Goal: Task Accomplishment & Management: Use online tool/utility

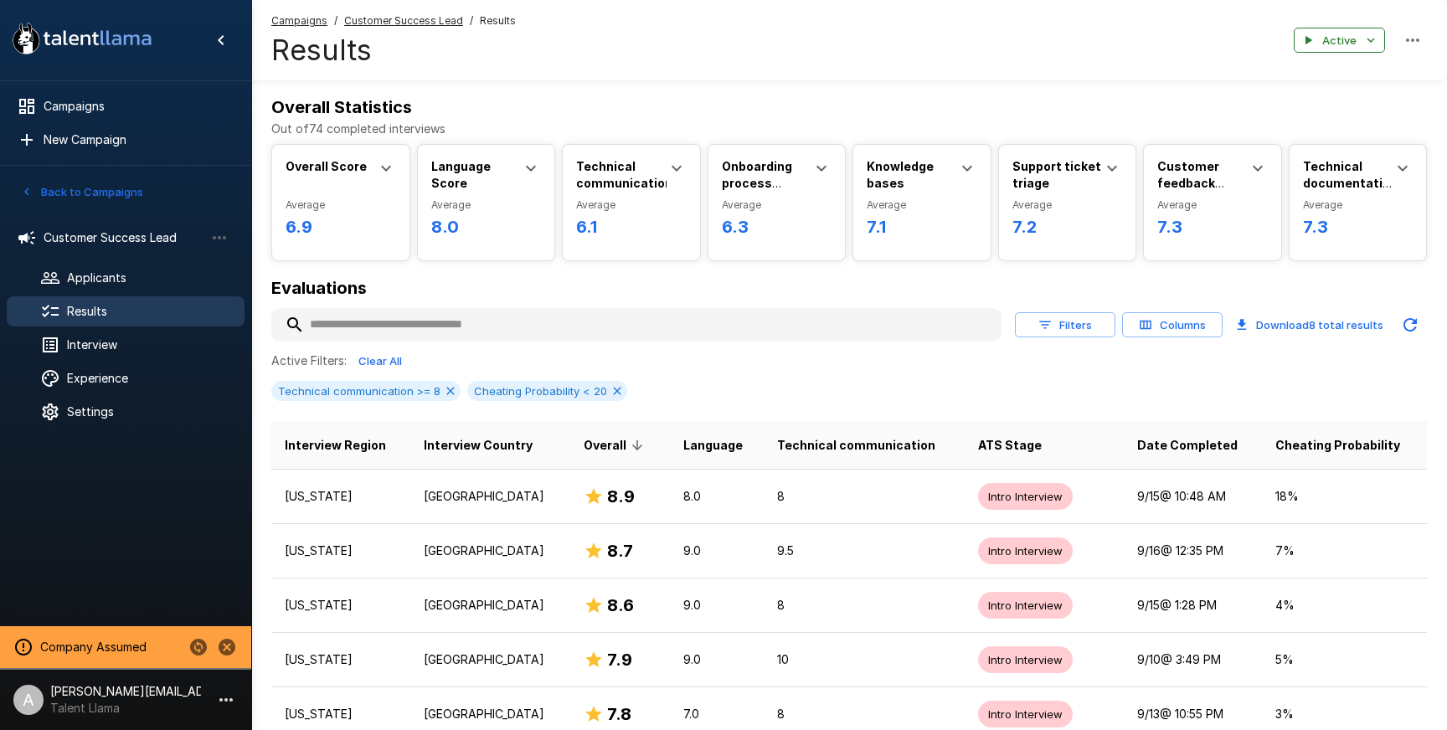
click at [117, 198] on button "Back to Campaigns" at bounding box center [82, 192] width 131 height 26
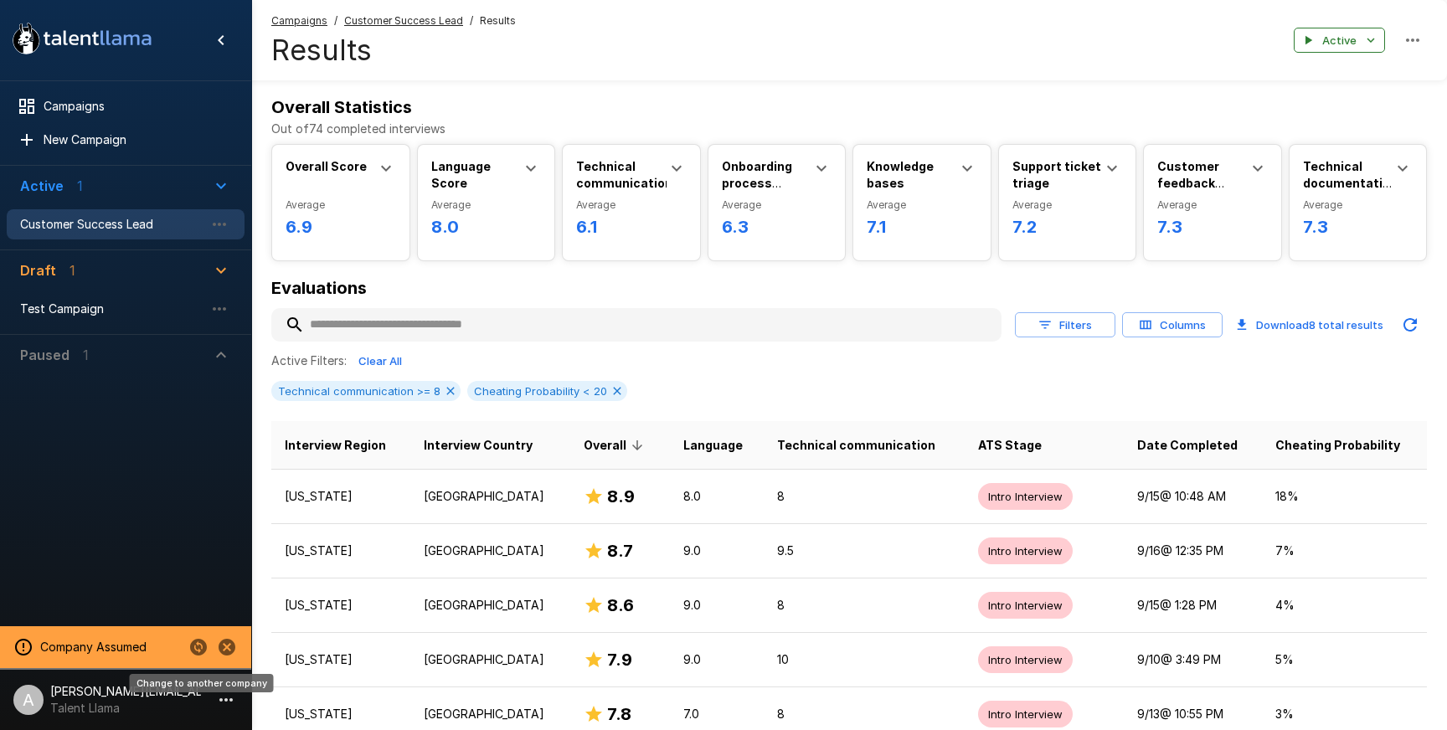
click at [195, 646] on icon "Change to another company" at bounding box center [198, 647] width 20 height 20
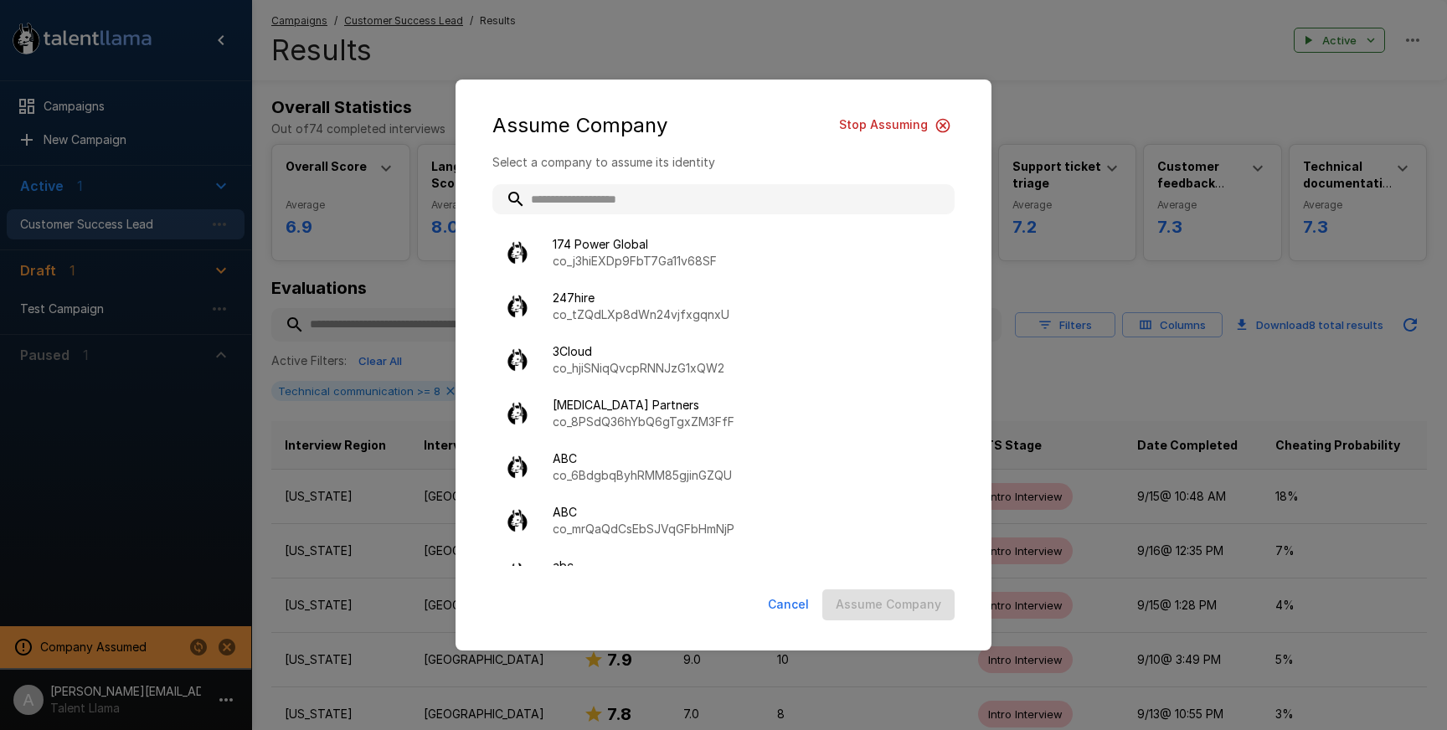
click at [191, 597] on div "Assume Company Stop Assuming Select a company to assume its identity 174 Power …" at bounding box center [723, 365] width 1447 height 730
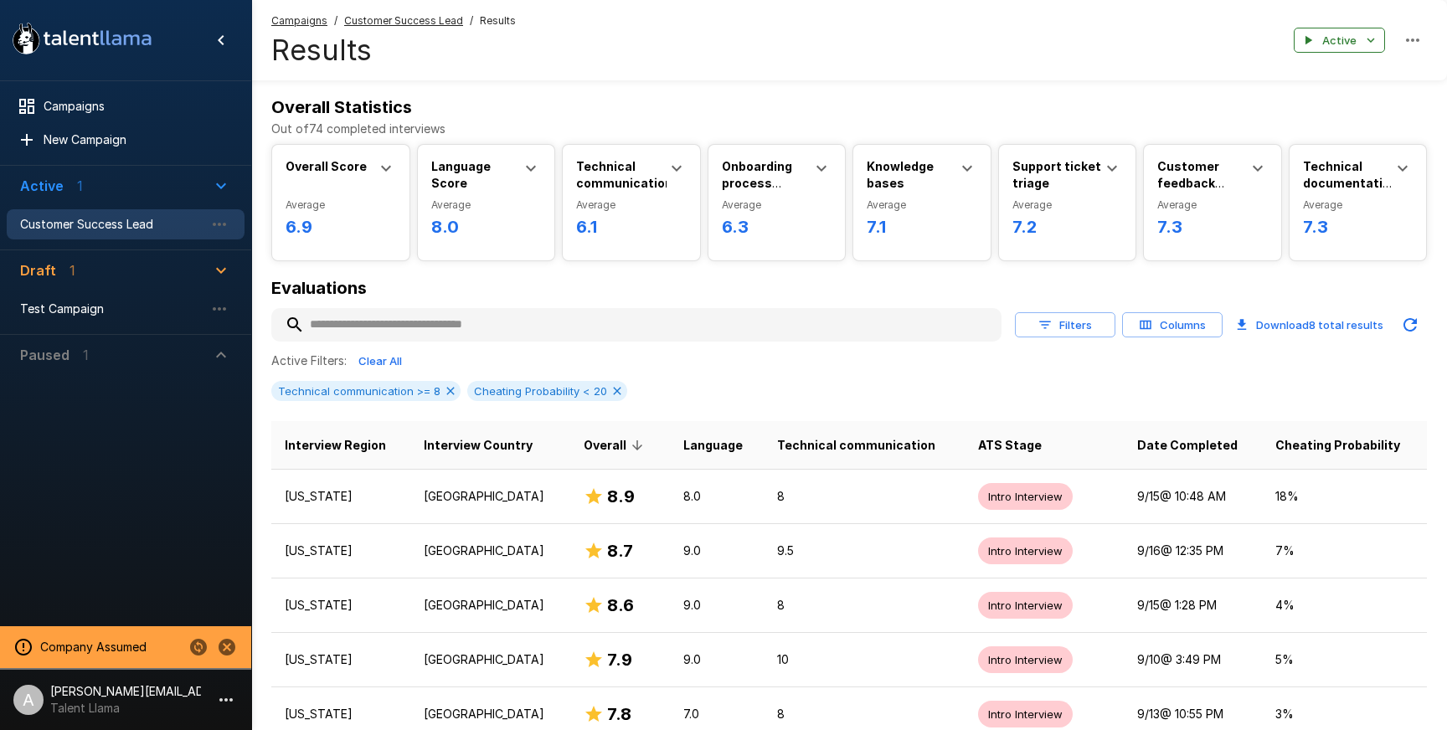
click at [223, 635] on button "Stop assuming this company" at bounding box center [227, 647] width 28 height 28
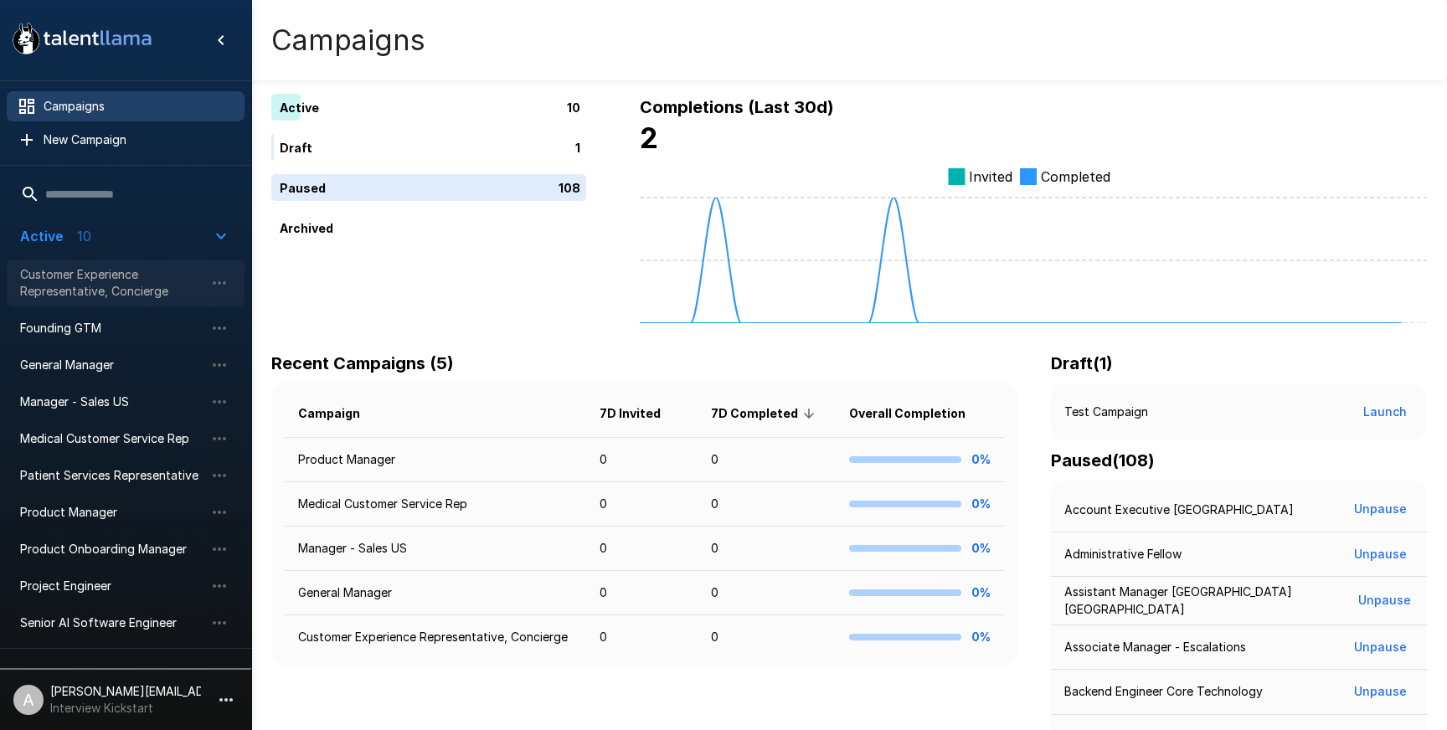
click at [116, 291] on span "Customer Experience Representative, Concierge" at bounding box center [112, 282] width 184 height 33
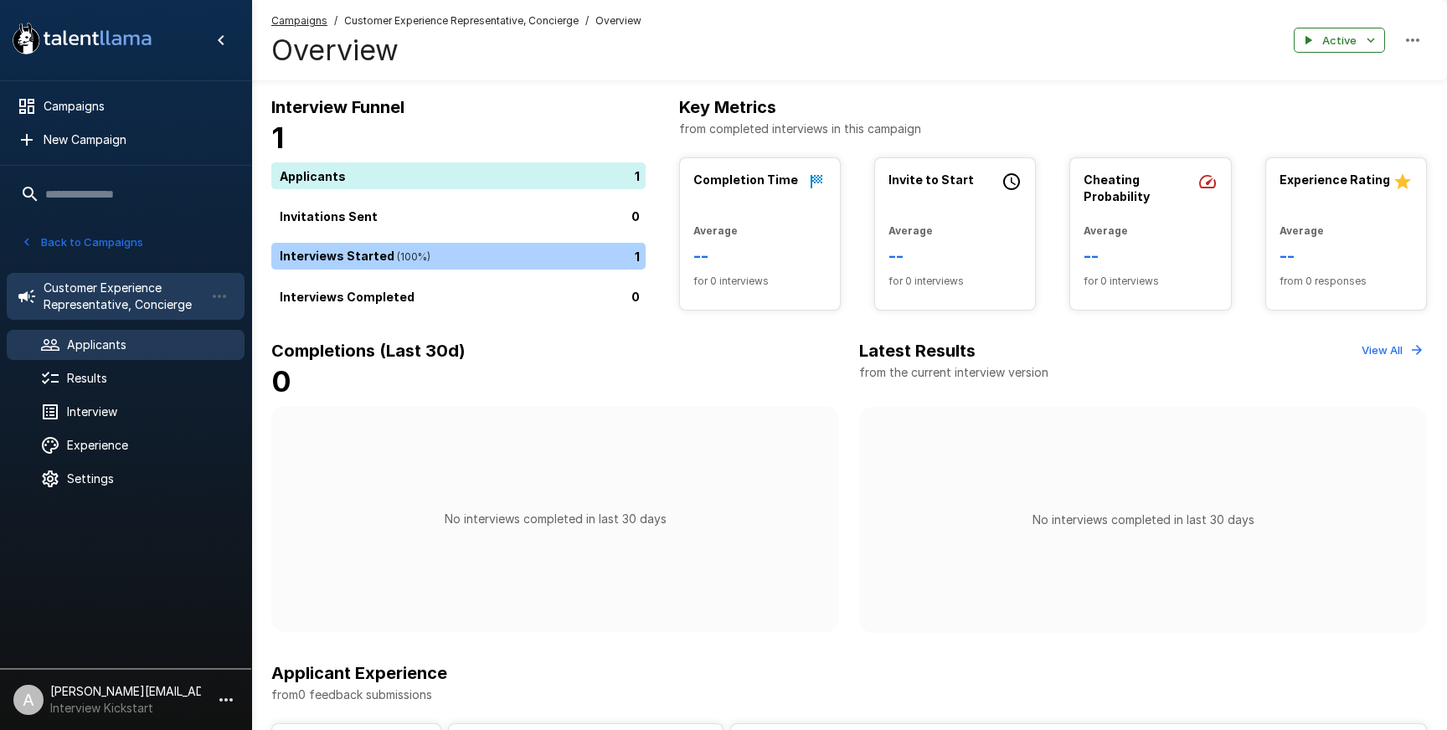
click at [118, 356] on div "Applicants" at bounding box center [126, 345] width 238 height 30
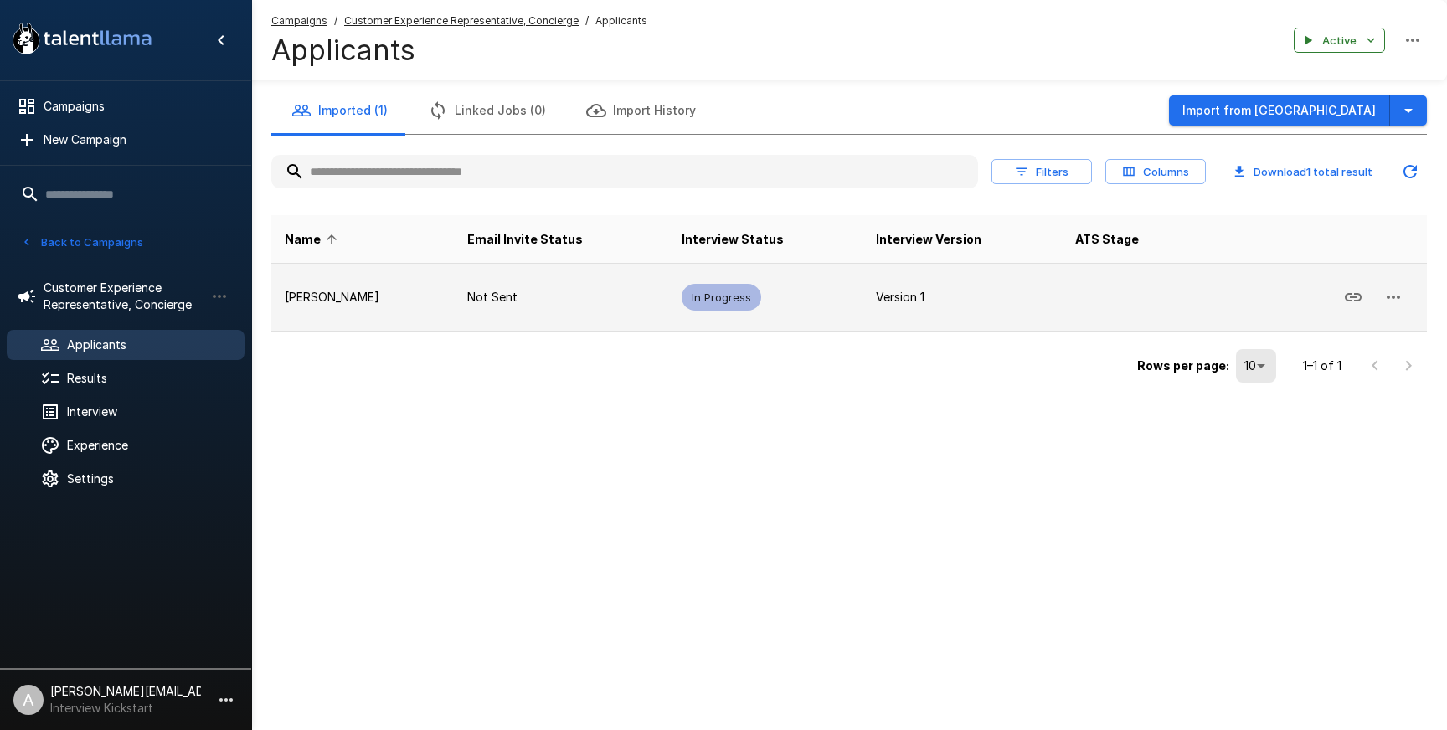
click at [1393, 296] on icon "button" at bounding box center [1393, 297] width 13 height 3
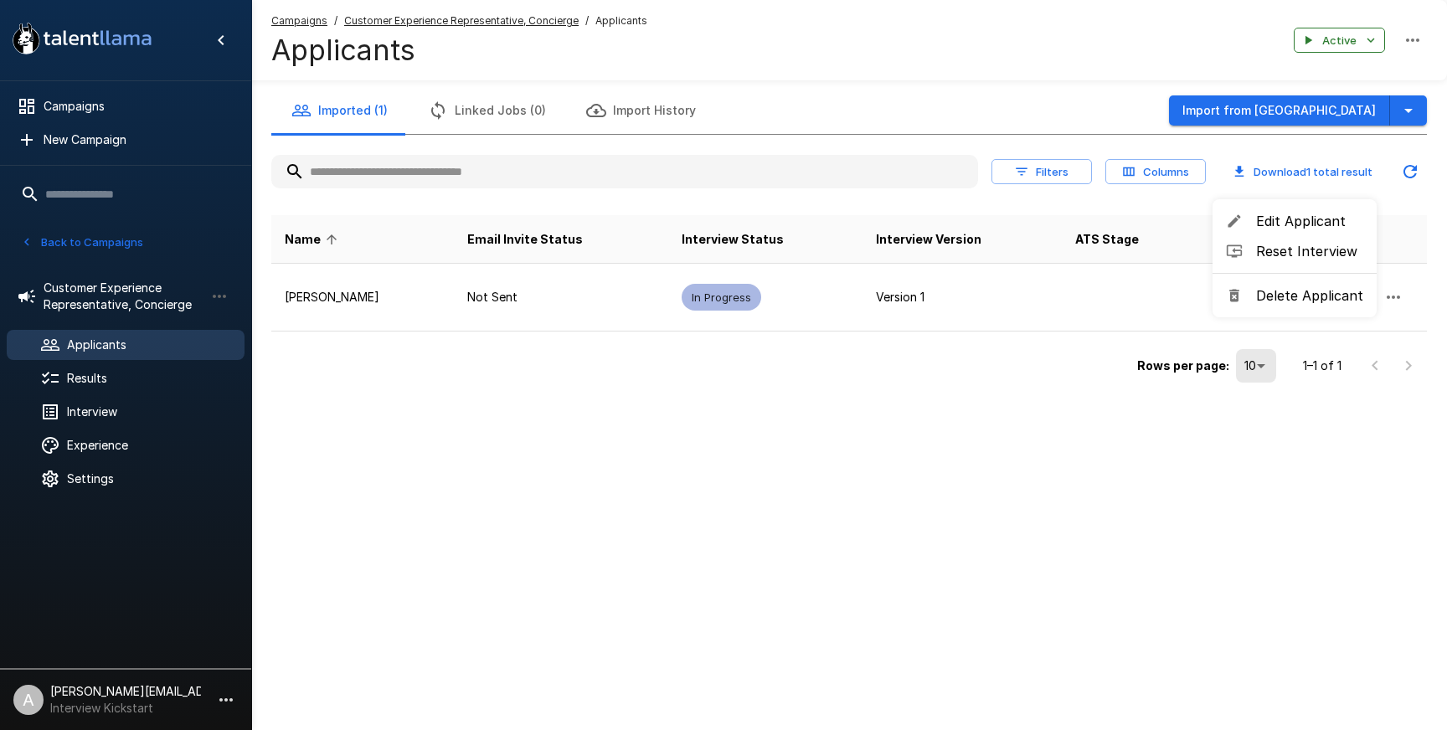
click at [1390, 295] on div at bounding box center [723, 365] width 1447 height 730
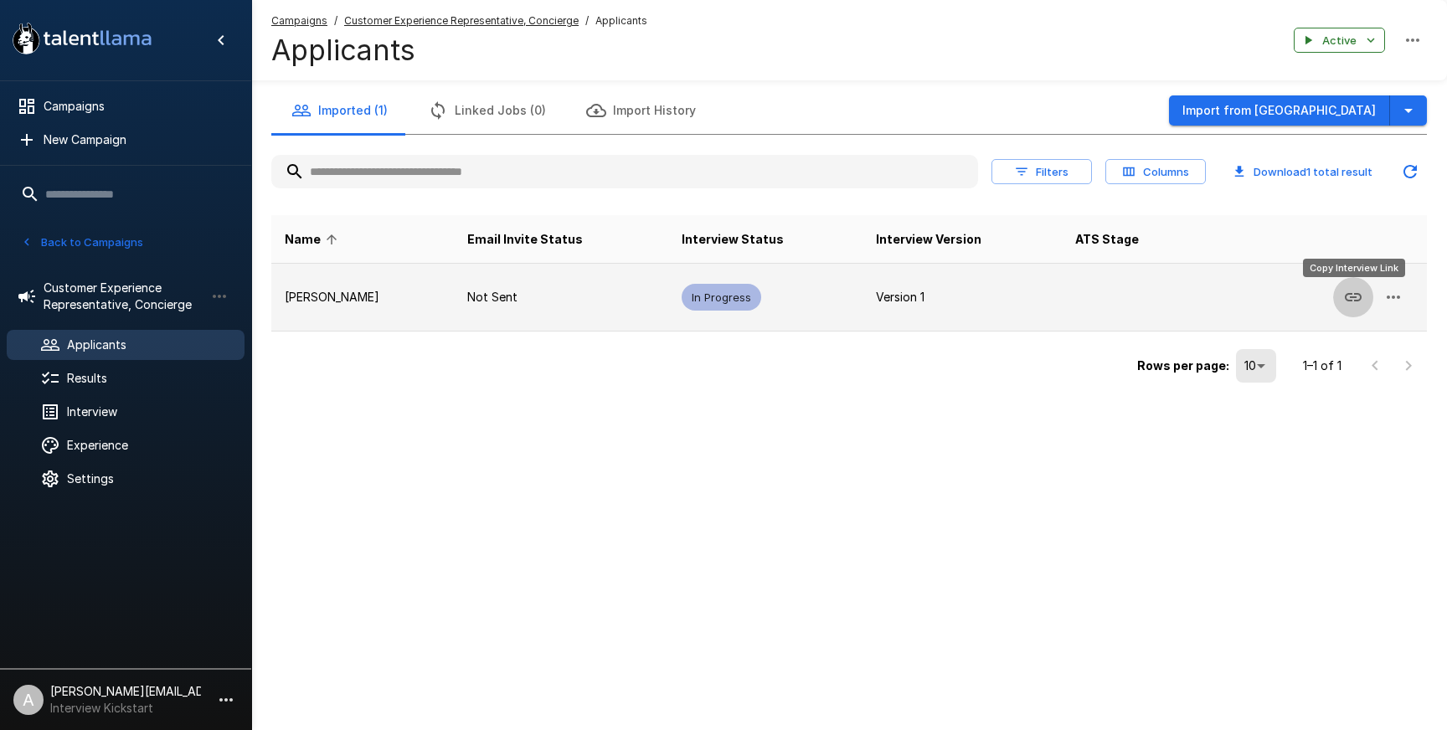
click at [1360, 298] on icon "Copy Interview Link" at bounding box center [1353, 297] width 17 height 8
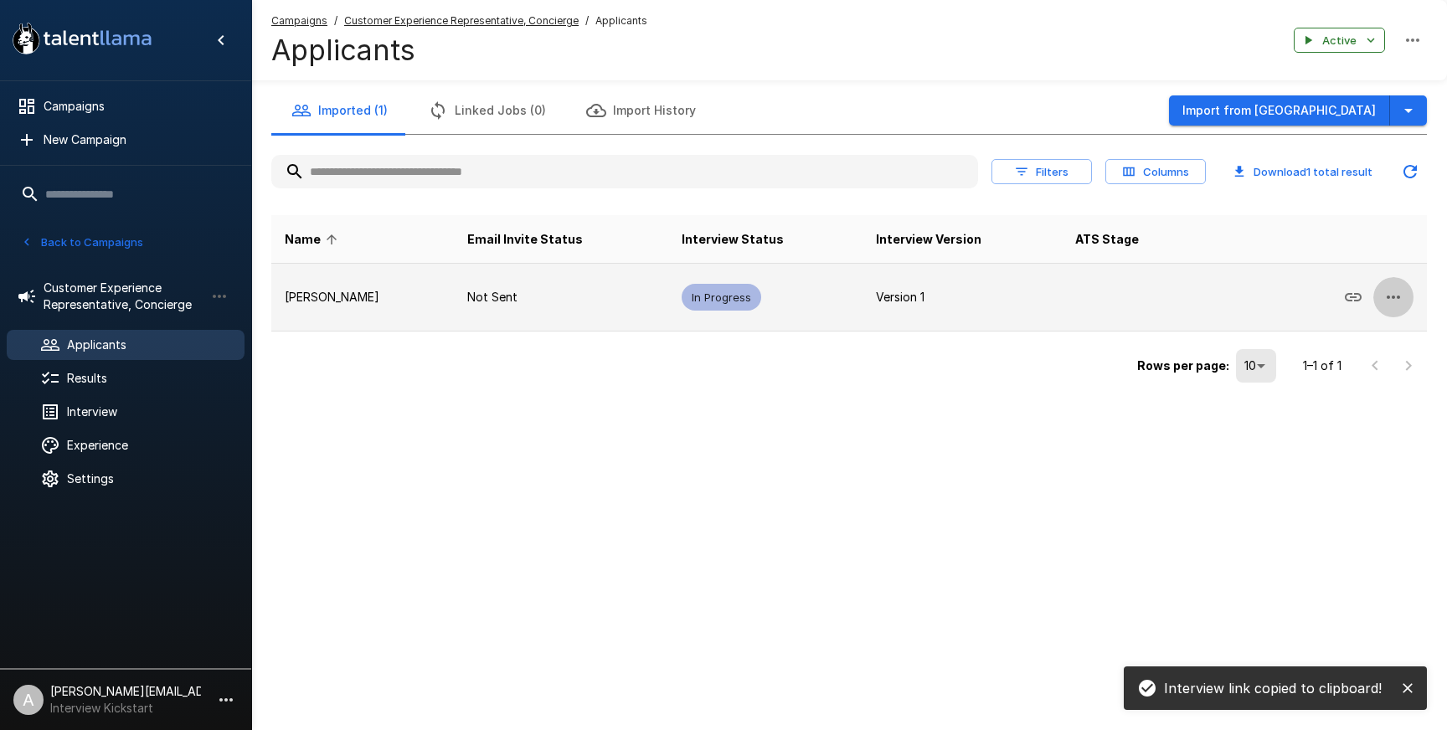
click at [1395, 299] on icon "button" at bounding box center [1393, 297] width 20 height 20
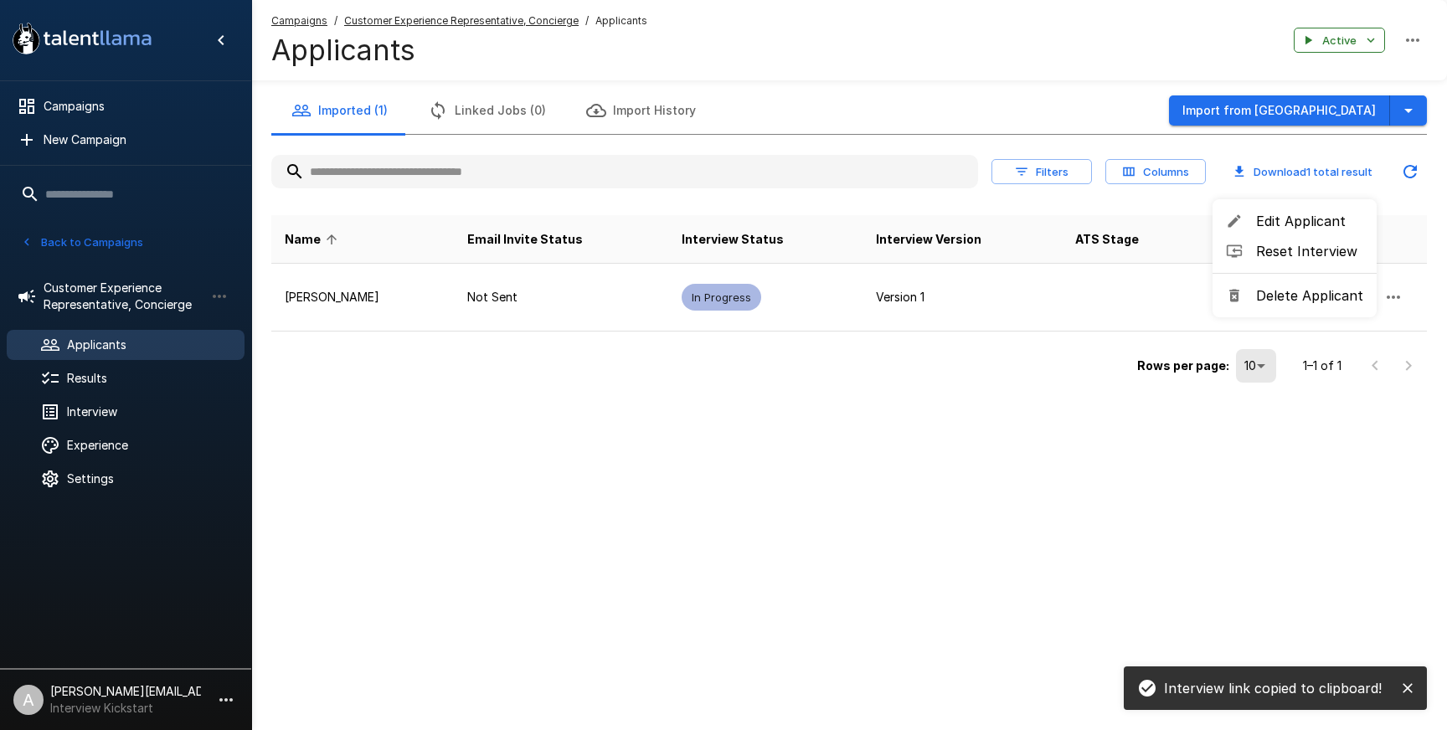
click at [1310, 253] on span "Reset Interview" at bounding box center [1309, 251] width 107 height 20
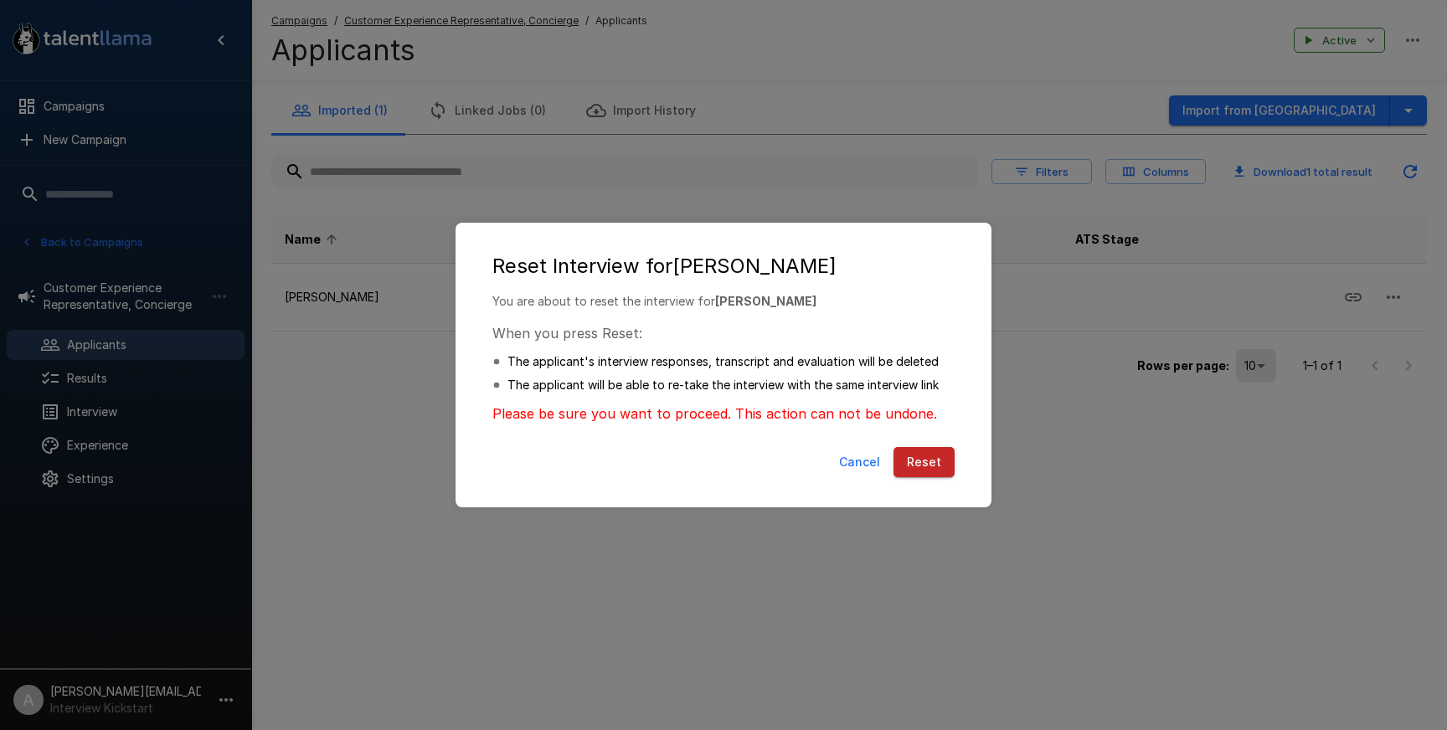
click at [904, 466] on button "Reset" at bounding box center [923, 462] width 61 height 31
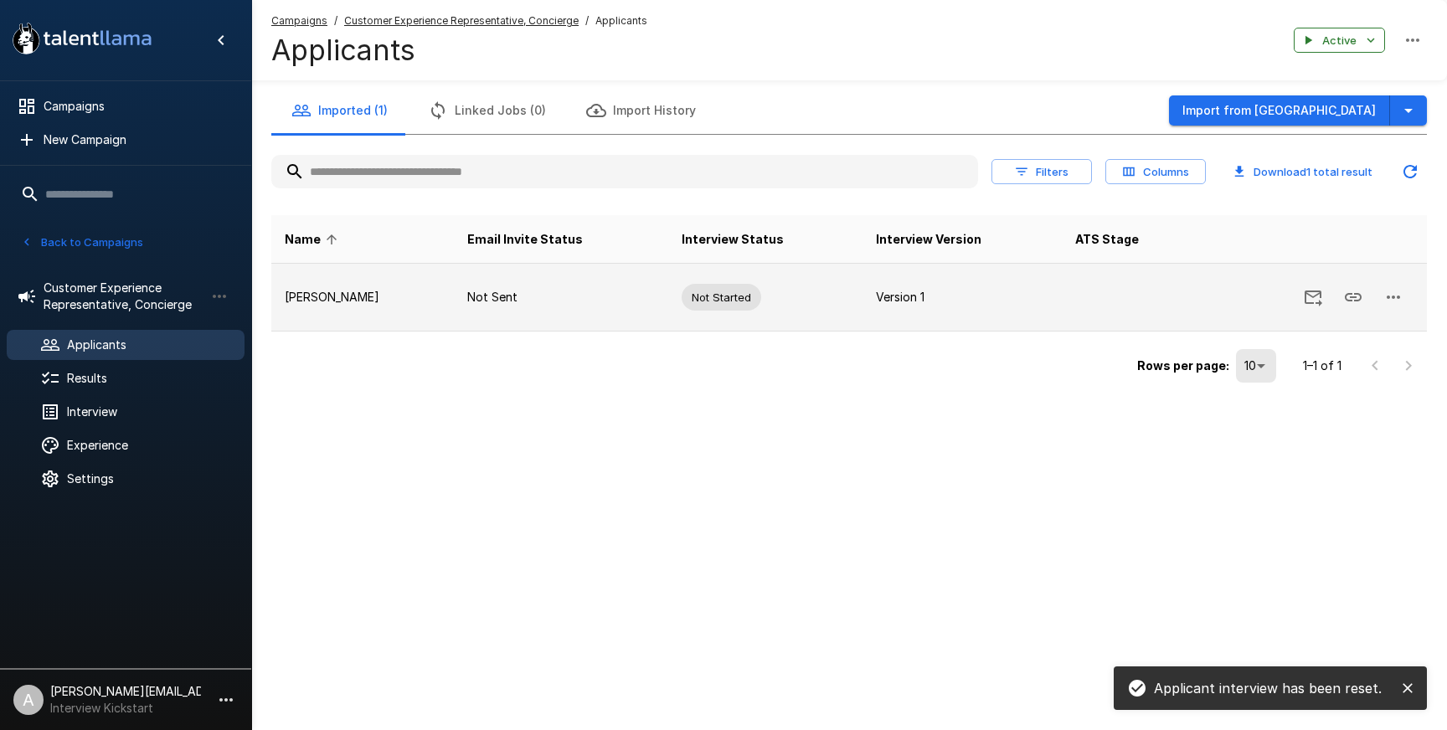
click at [1390, 299] on icon "button" at bounding box center [1393, 297] width 20 height 20
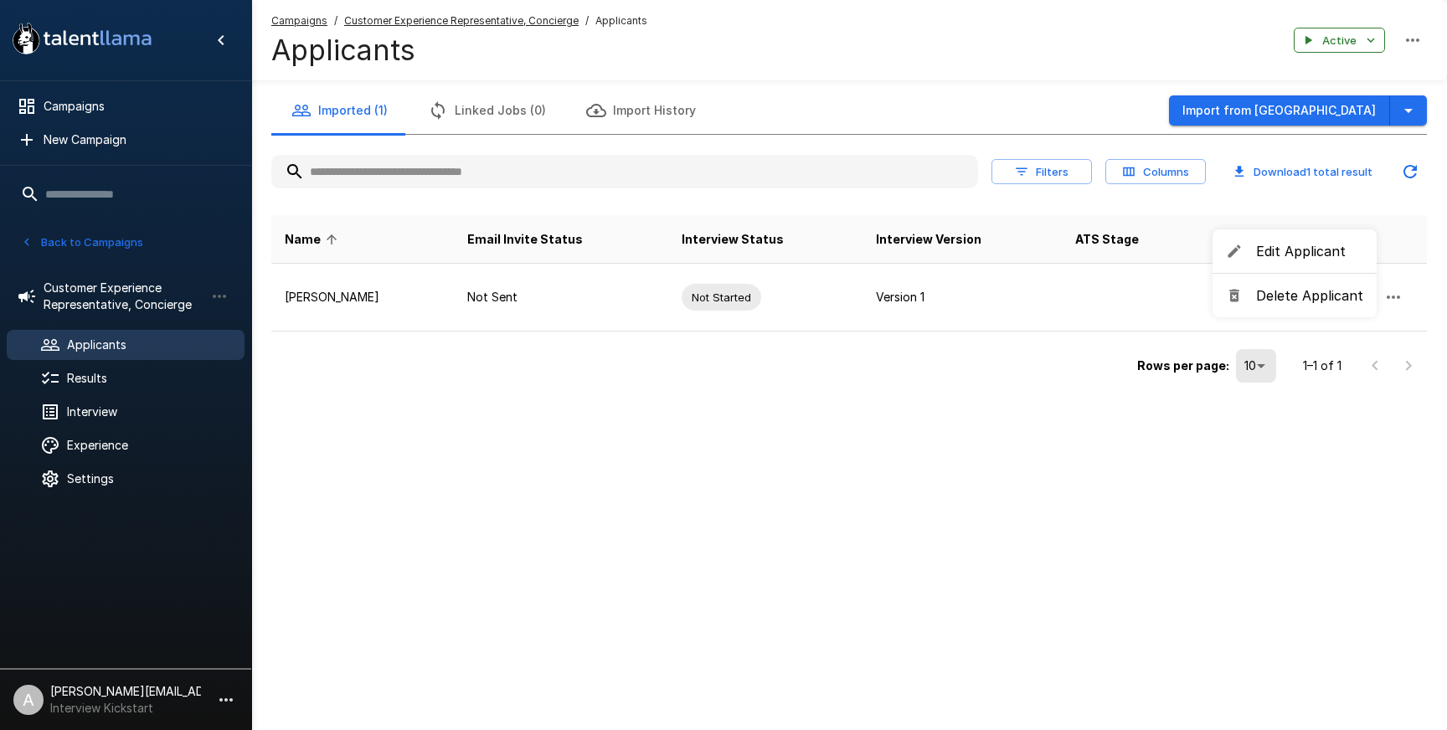
click at [1249, 422] on div at bounding box center [723, 365] width 1447 height 730
click at [1409, 188] on div "Updated [DATE] - 9:53 AM" at bounding box center [1386, 204] width 139 height 32
click at [1415, 167] on icon "Updated Today - 9:53 AM" at bounding box center [1409, 171] width 13 height 13
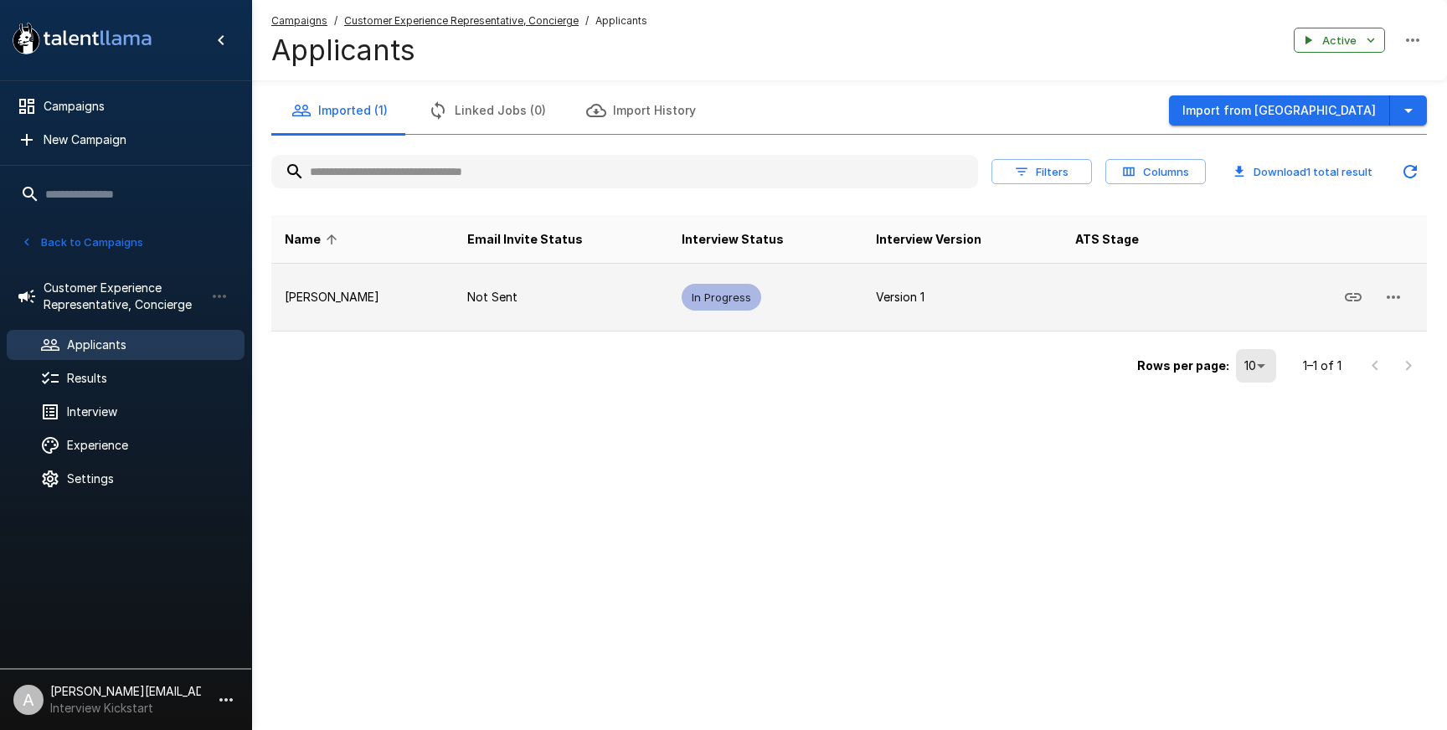
click at [1399, 301] on icon "button" at bounding box center [1393, 297] width 20 height 20
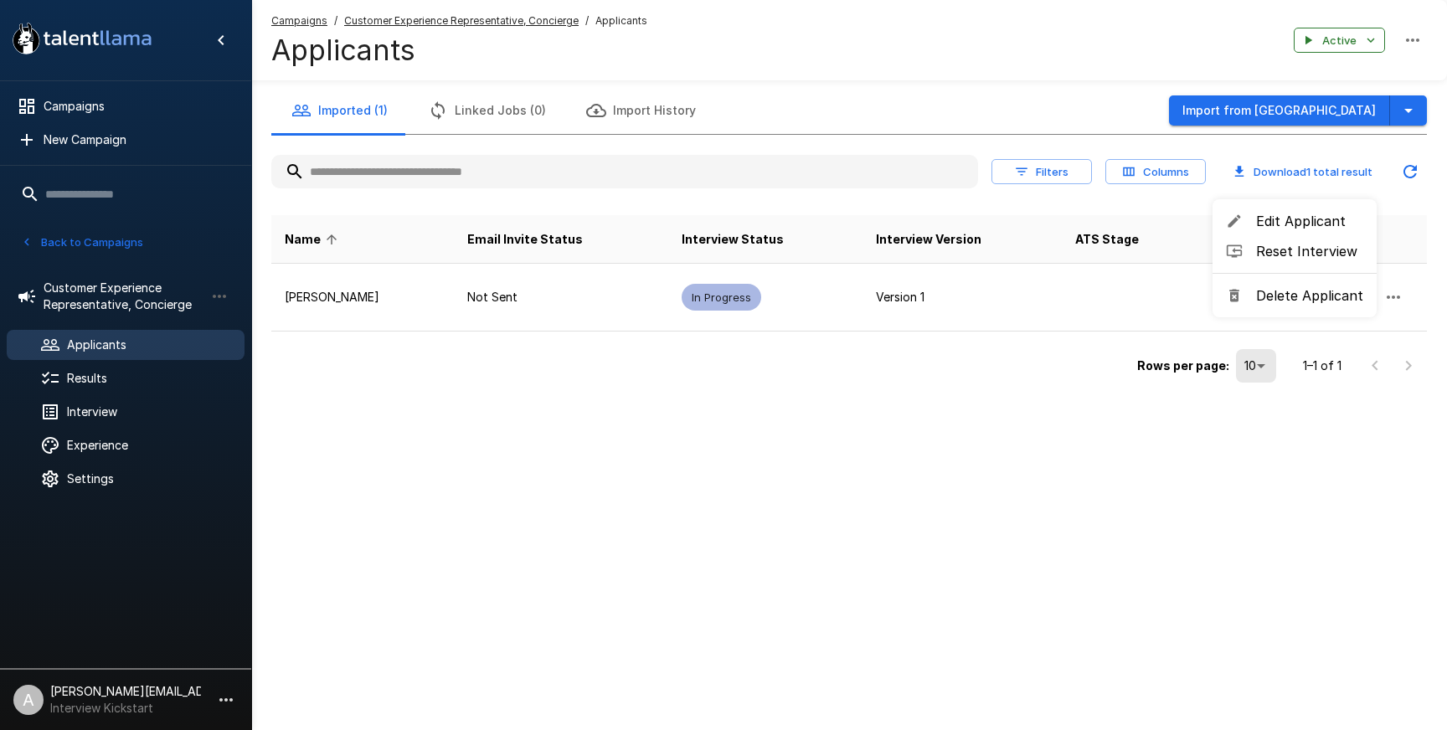
click at [1314, 251] on span "Reset Interview" at bounding box center [1309, 251] width 107 height 20
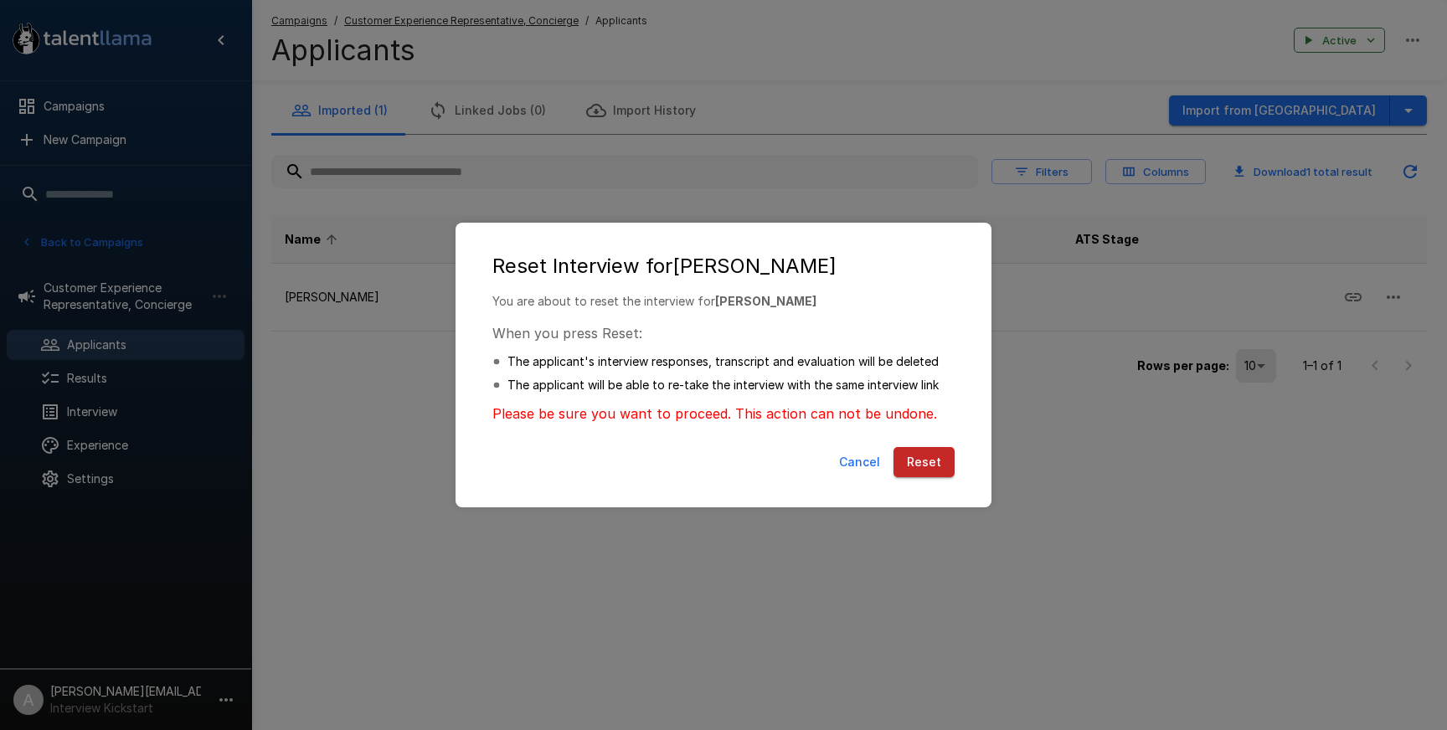
click at [925, 466] on button "Reset" at bounding box center [923, 462] width 61 height 31
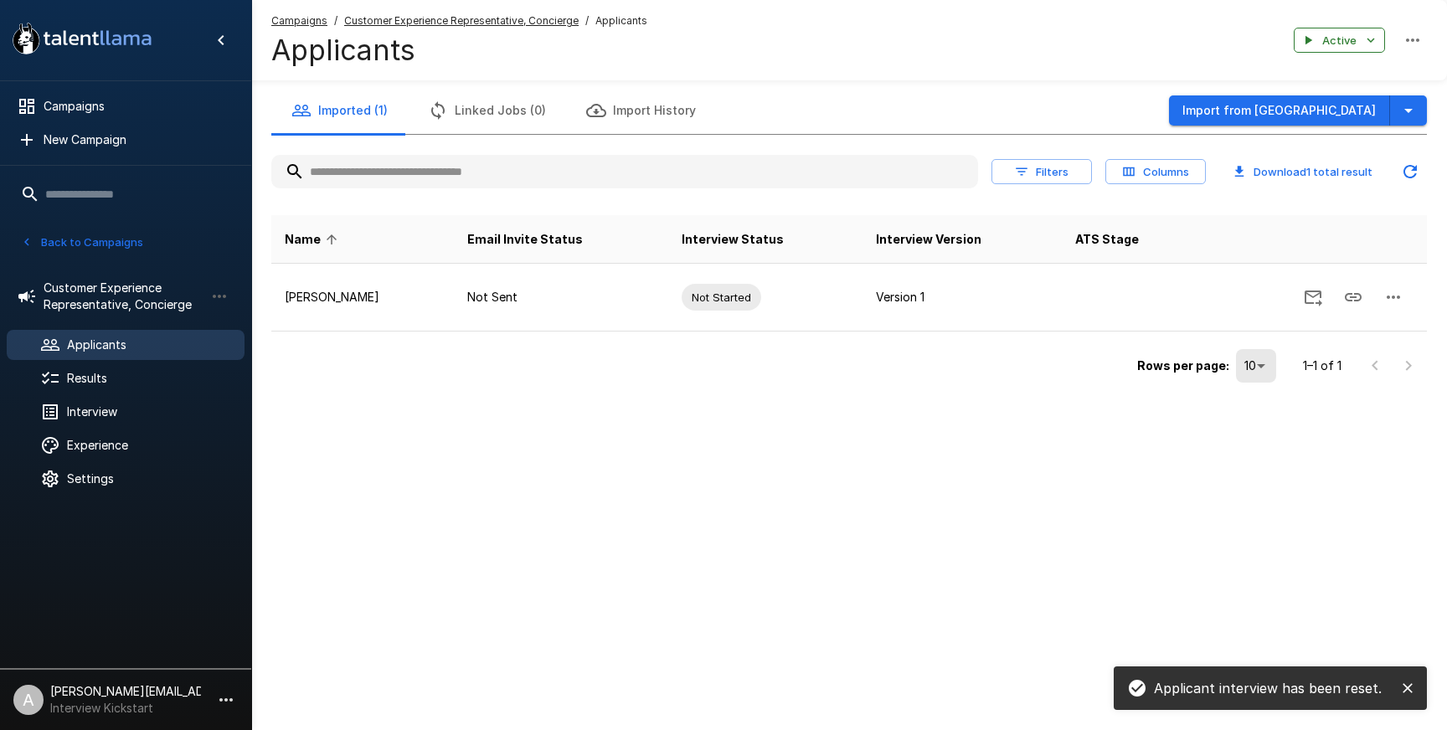
click at [195, 691] on p "[PERSON_NAME][EMAIL_ADDRESS][DOMAIN_NAME]" at bounding box center [125, 691] width 151 height 17
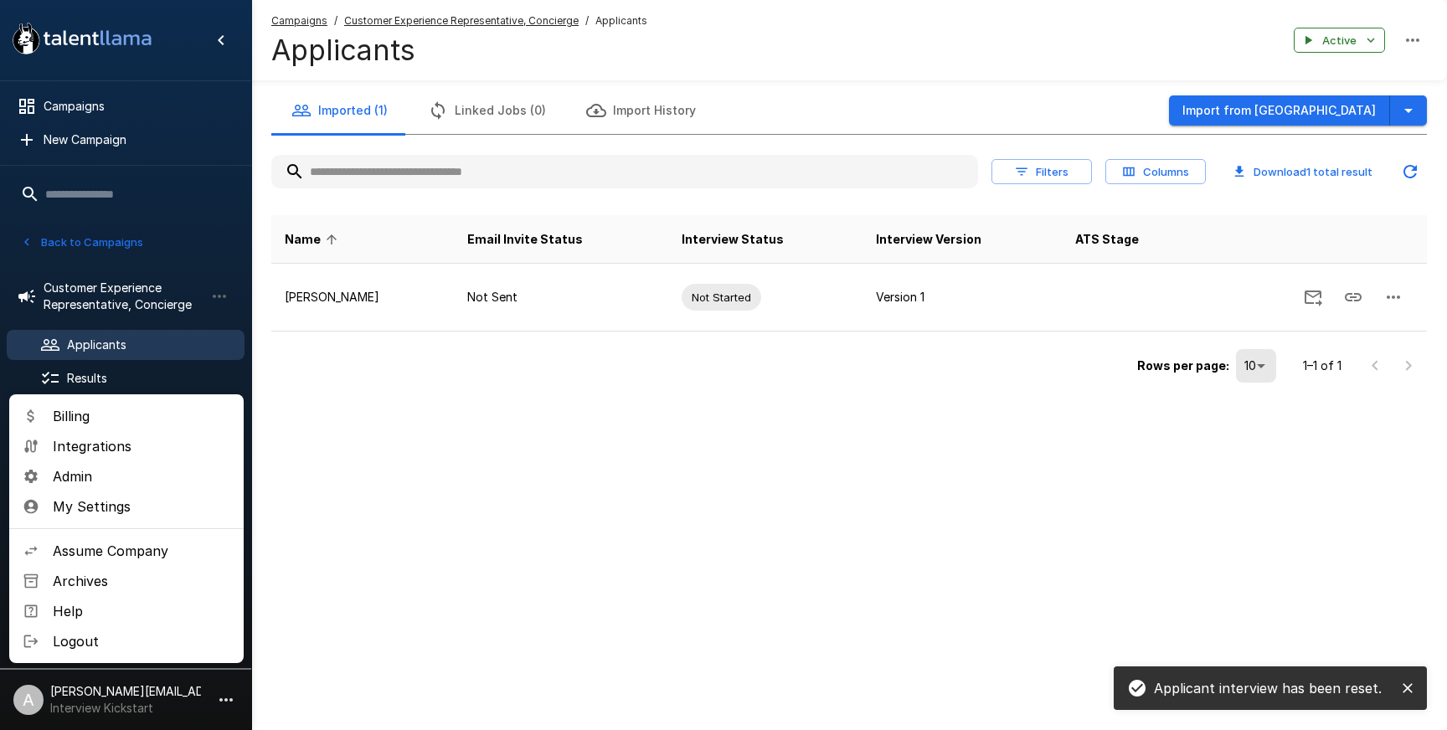
click at [364, 414] on div at bounding box center [723, 365] width 1447 height 730
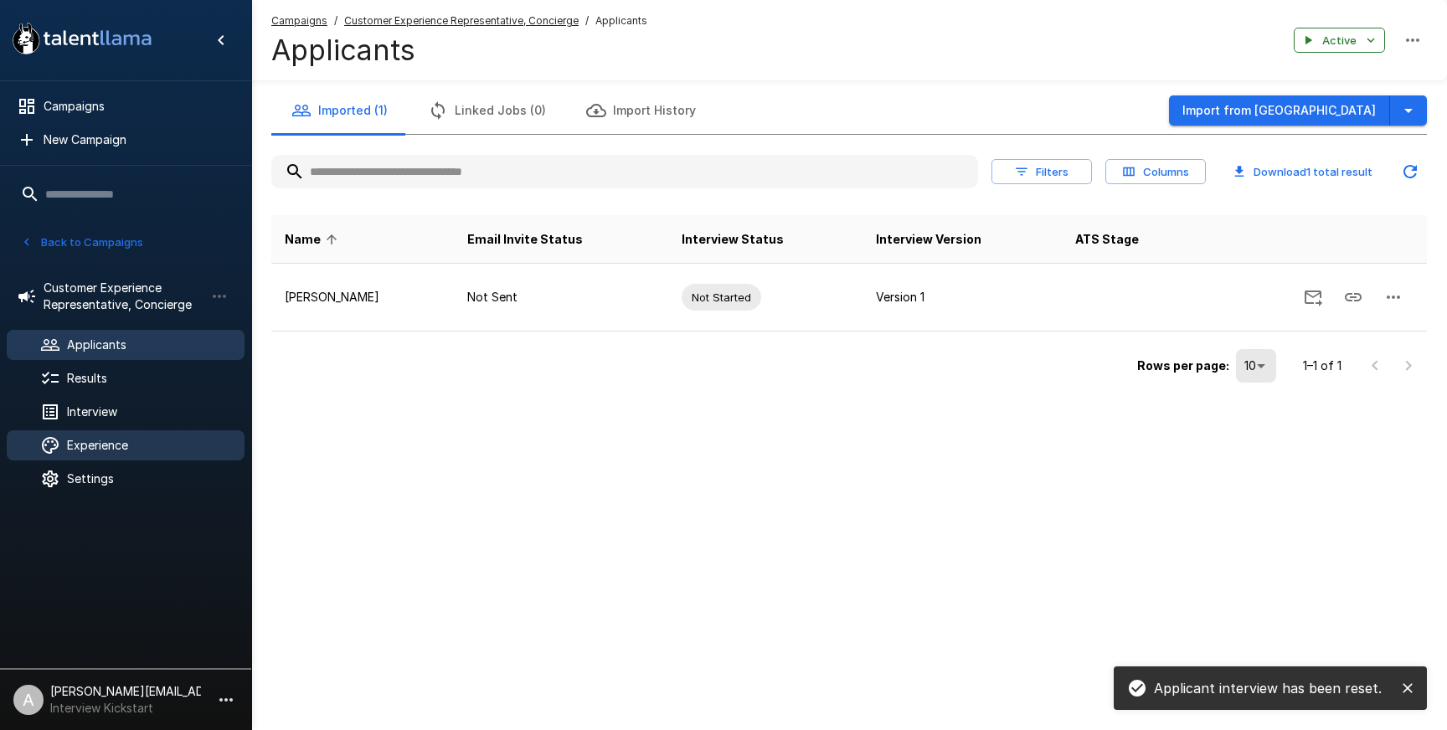
click at [125, 455] on div "Experience" at bounding box center [126, 445] width 238 height 30
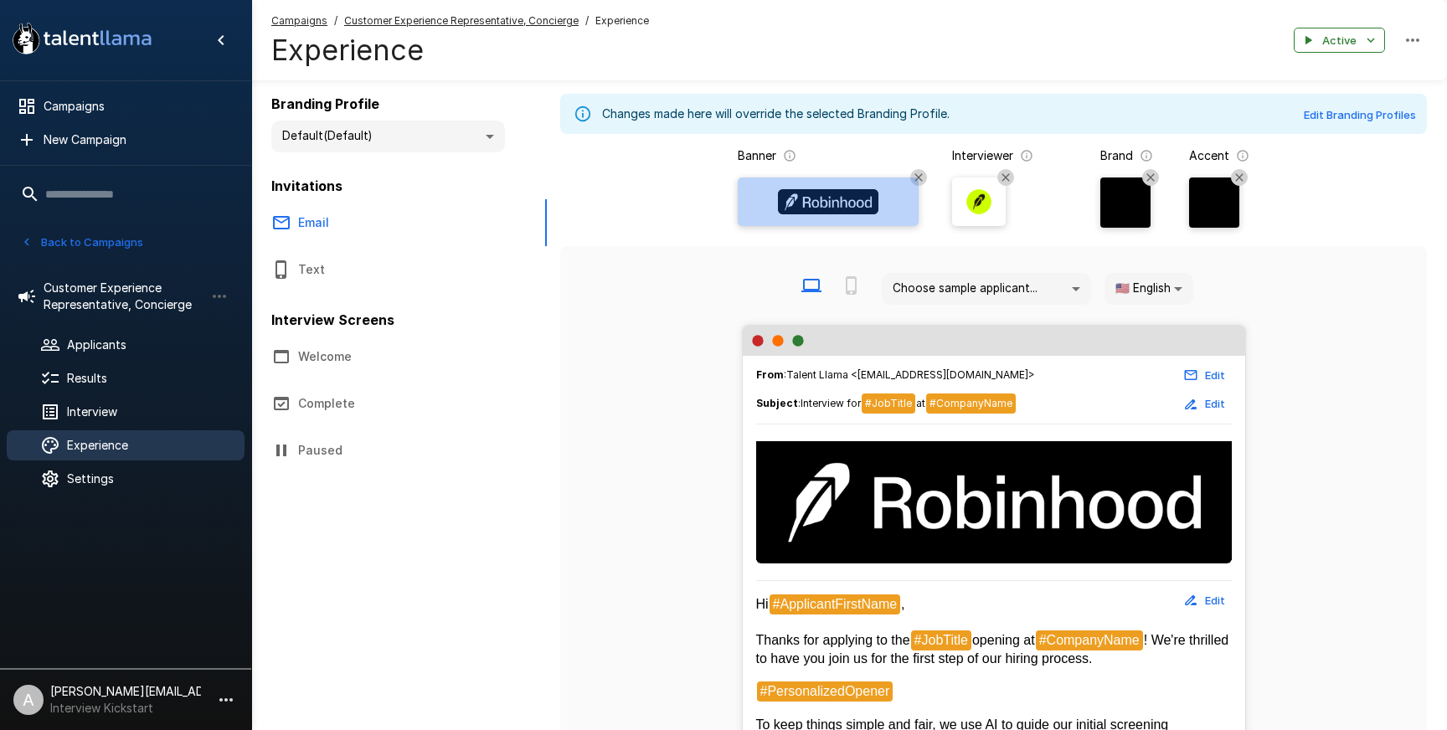
click at [897, 213] on div at bounding box center [827, 202] width 167 height 39
click at [0, 0] on input "file" at bounding box center [0, 0] width 0 height 0
click at [913, 178] on icon "Restore Company Banner" at bounding box center [918, 177] width 13 height 13
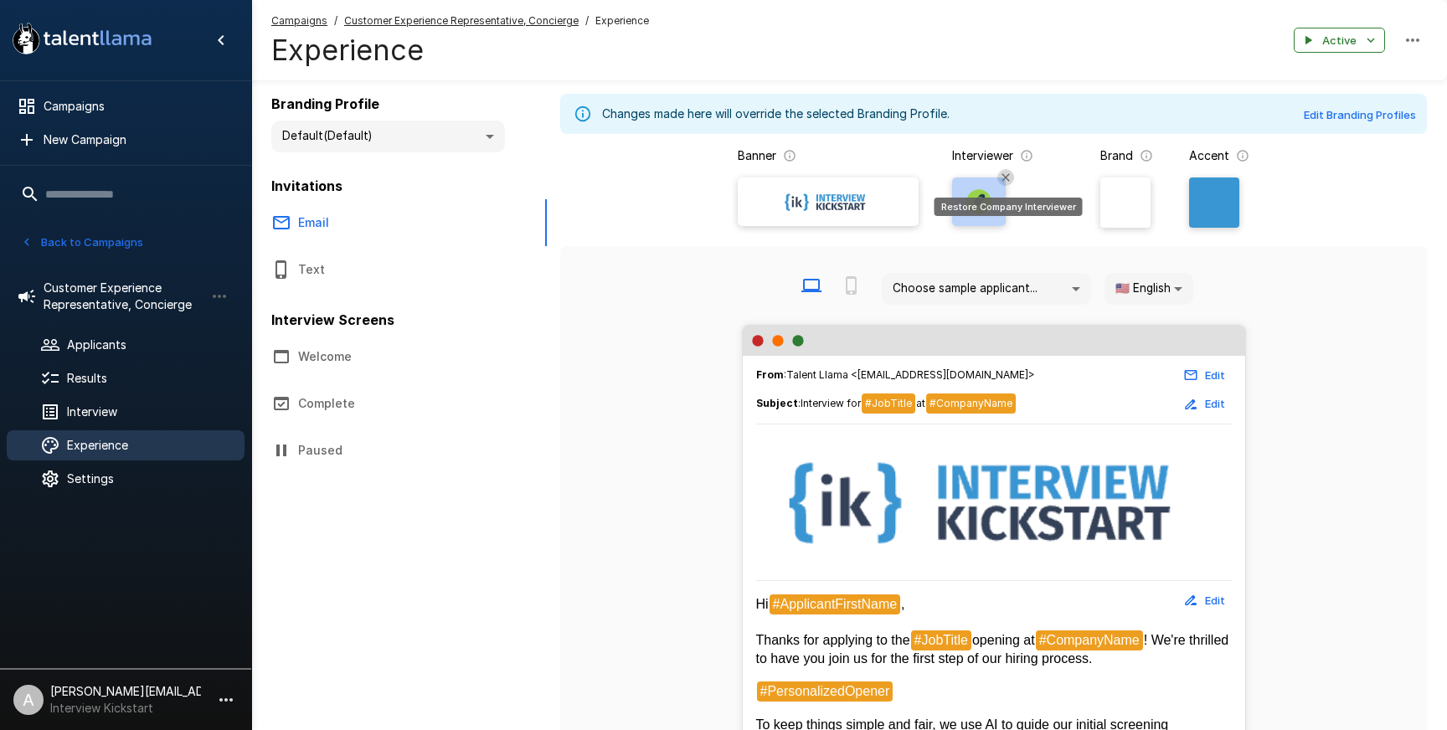
click at [1007, 172] on icon "Restore Company Interviewer" at bounding box center [1005, 177] width 13 height 13
click at [220, 713] on li "A [PERSON_NAME][EMAIL_ADDRESS][DOMAIN_NAME] Interview Kickstart" at bounding box center [125, 697] width 251 height 54
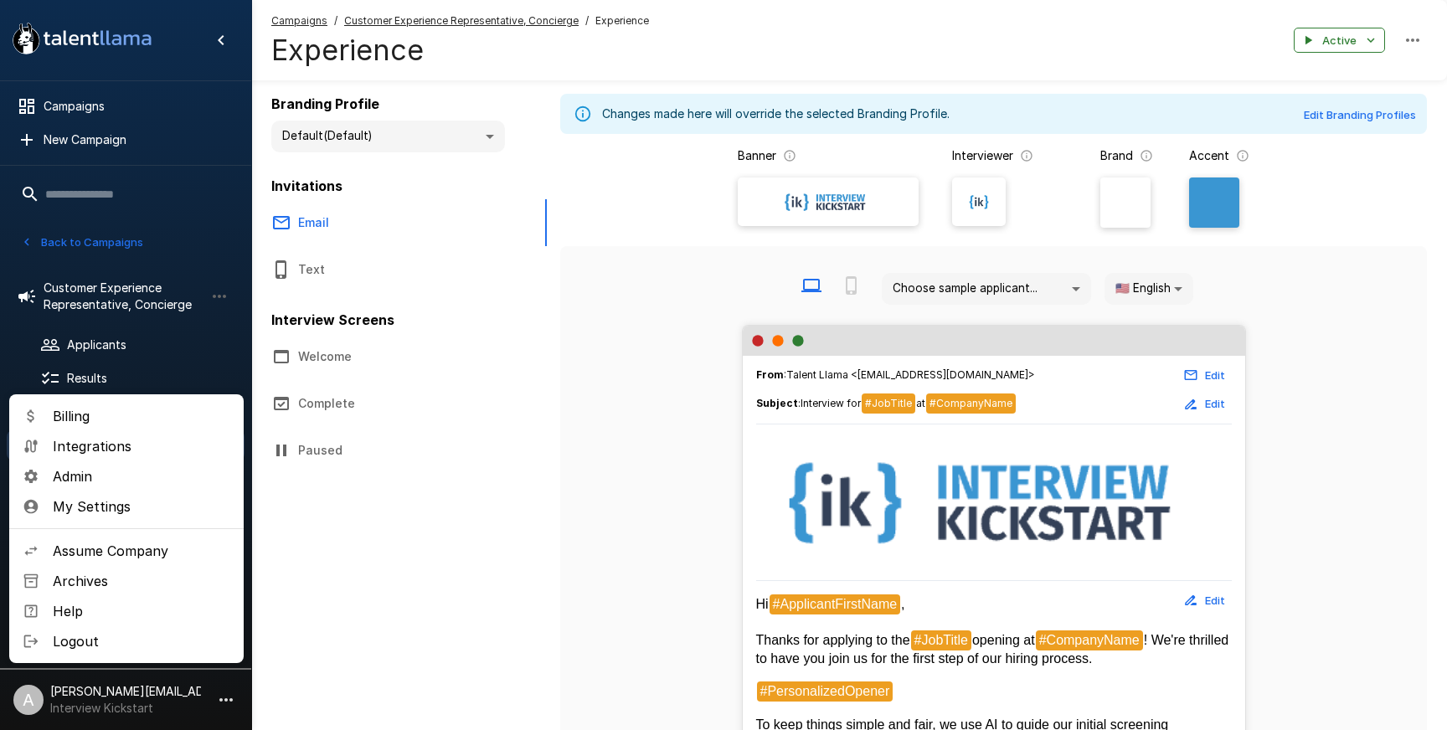
click at [198, 477] on span "Admin" at bounding box center [142, 476] width 178 height 20
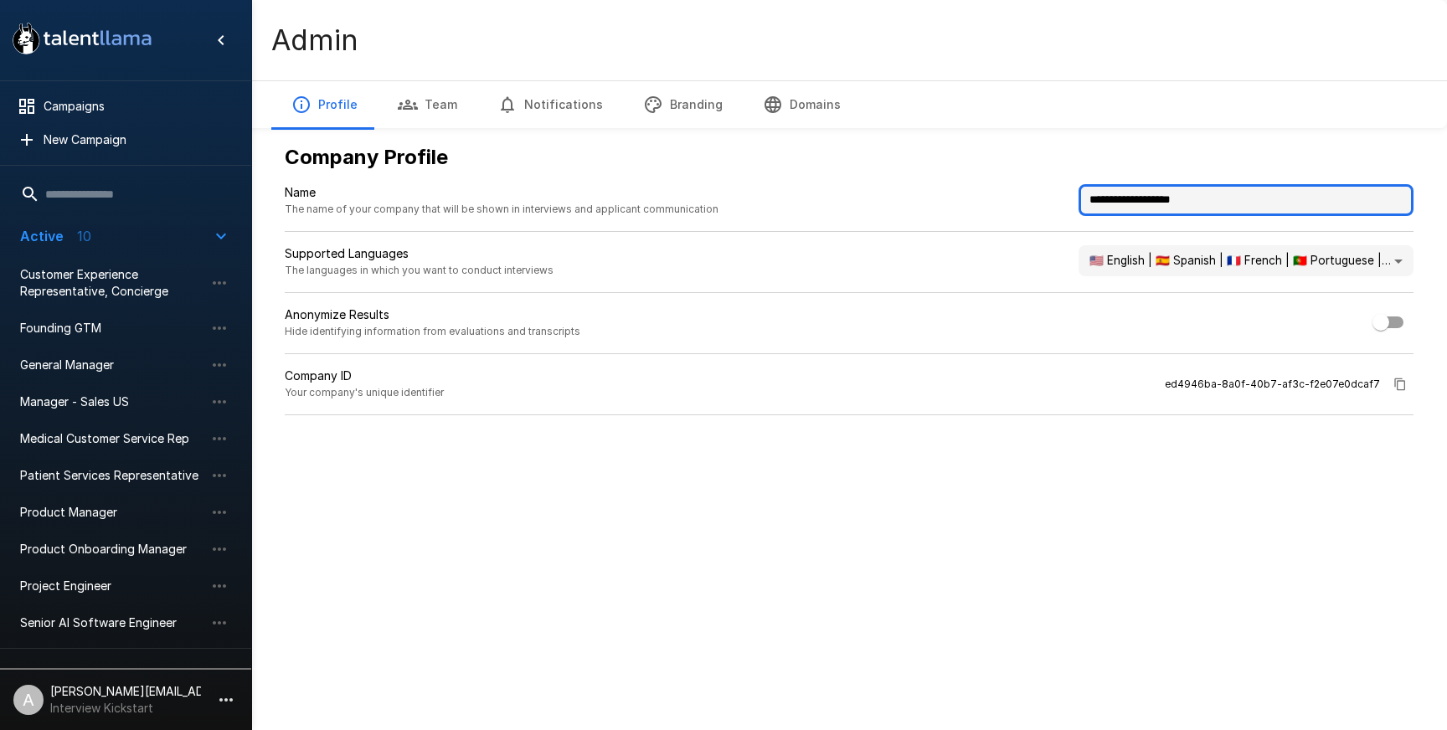
drag, startPoint x: 1200, startPoint y: 203, endPoint x: 965, endPoint y: 176, distance: 236.1
click at [965, 176] on div "**********" at bounding box center [848, 280] width 1155 height 298
type input "**********"
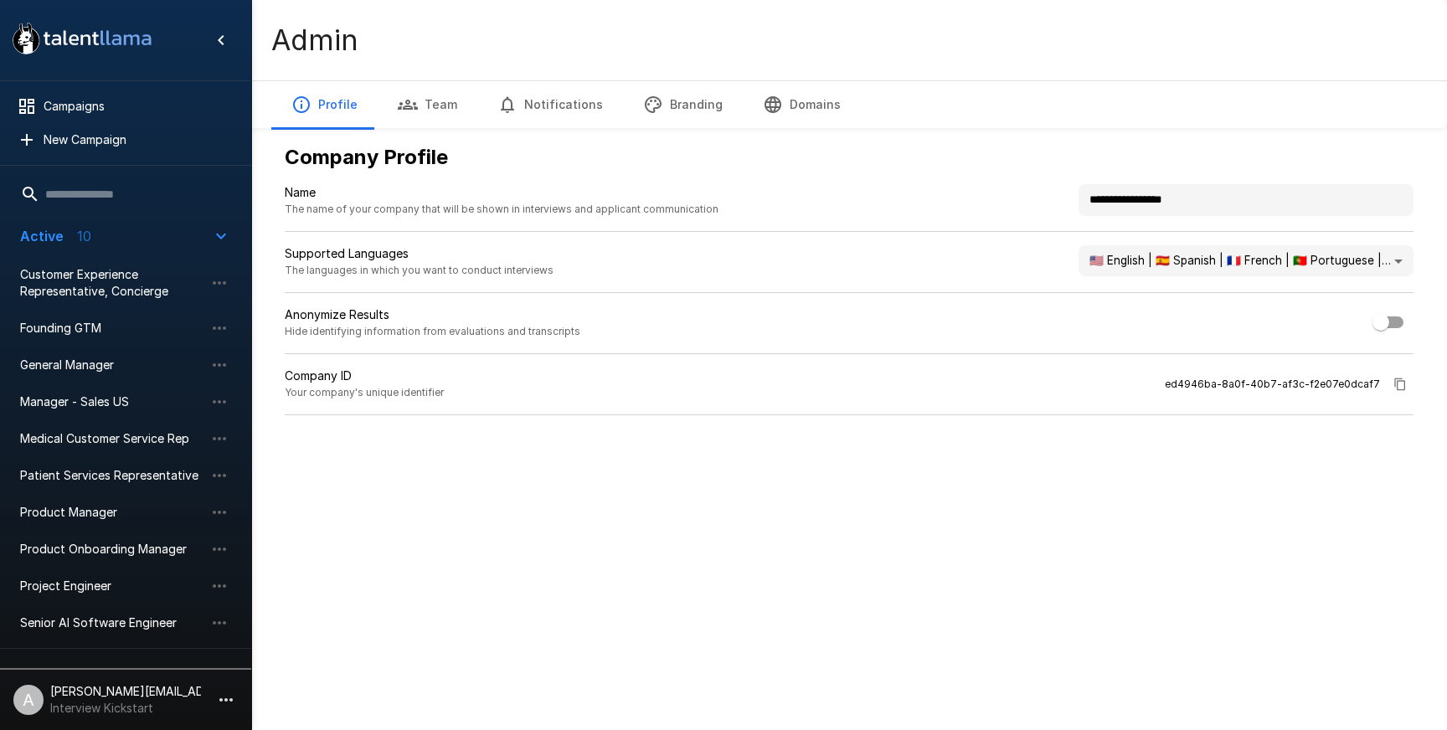
click at [817, 474] on div "**********" at bounding box center [848, 248] width 1155 height 496
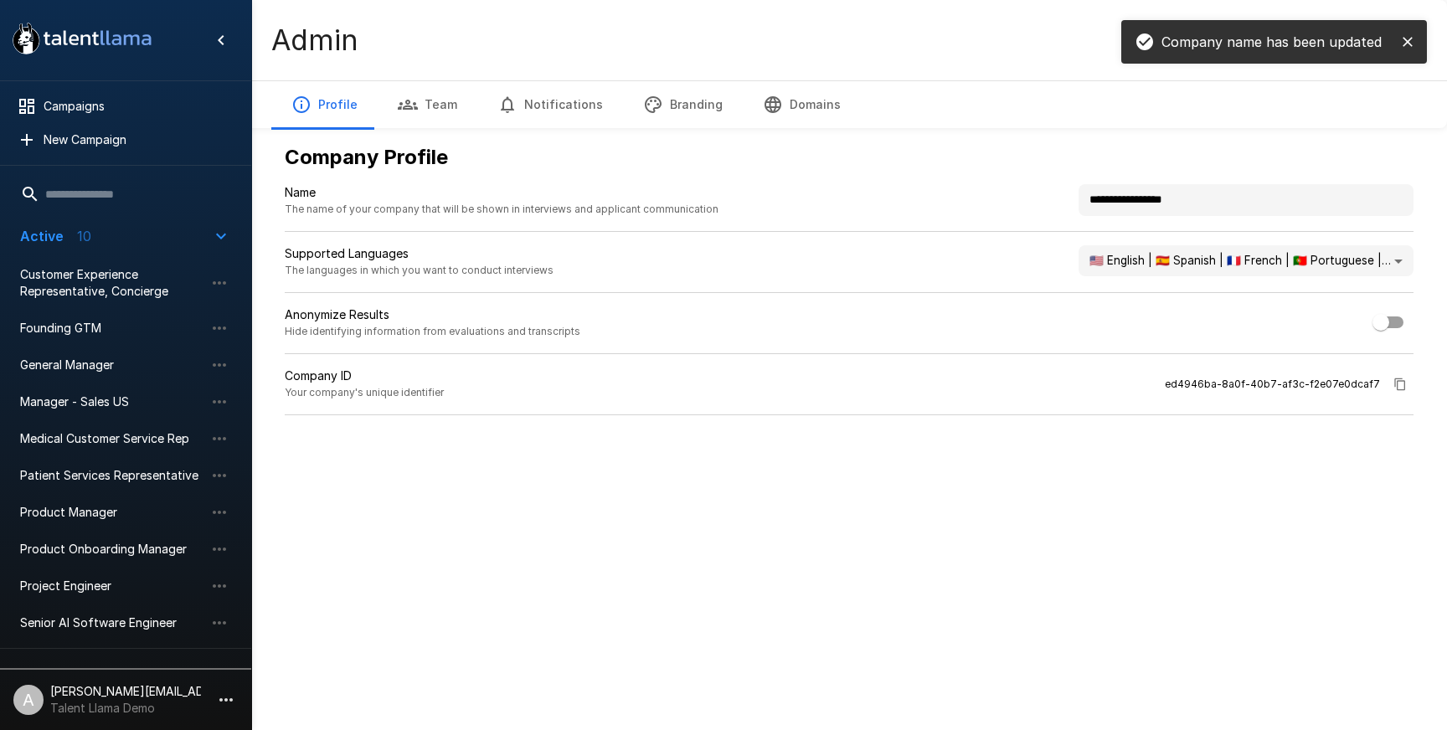
click at [655, 111] on button "Branding" at bounding box center [683, 104] width 120 height 47
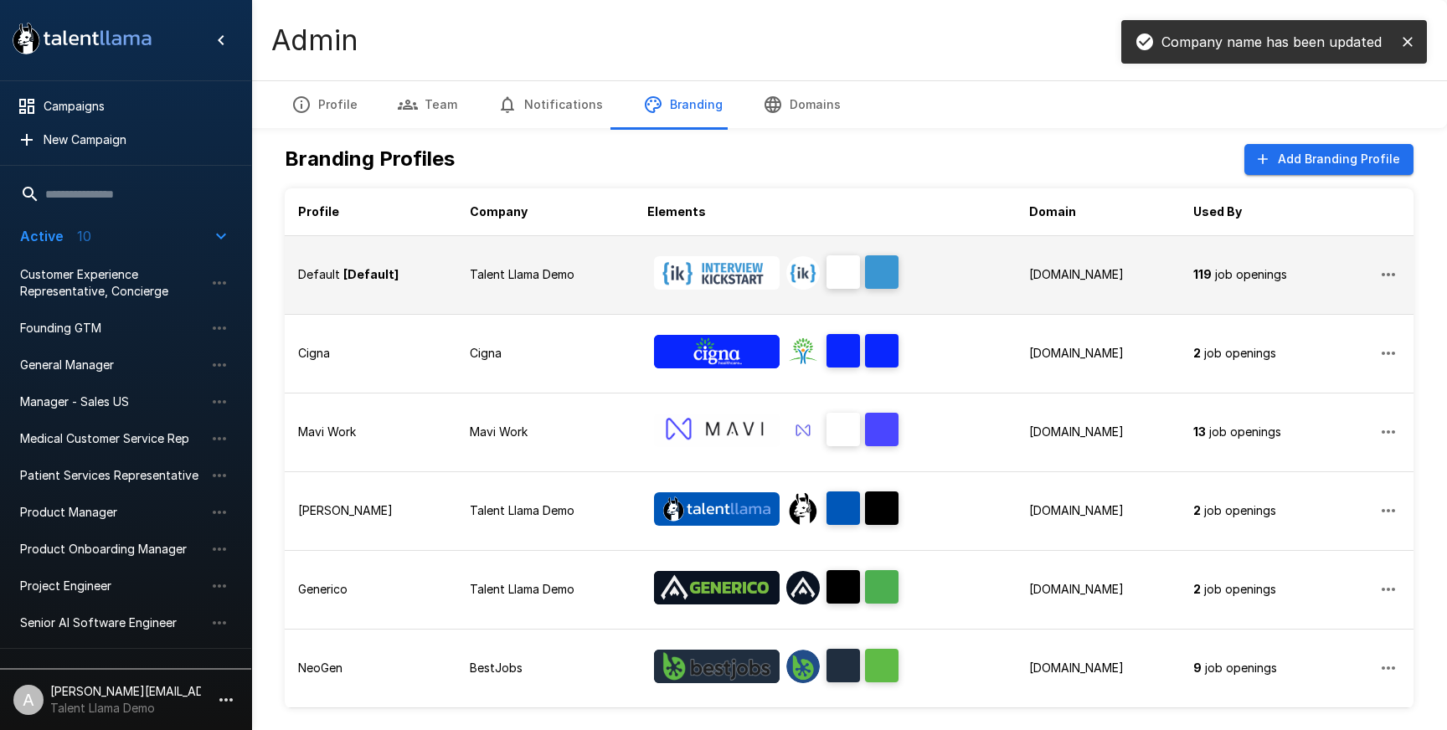
click at [609, 274] on p "Talent Llama Demo" at bounding box center [545, 274] width 151 height 17
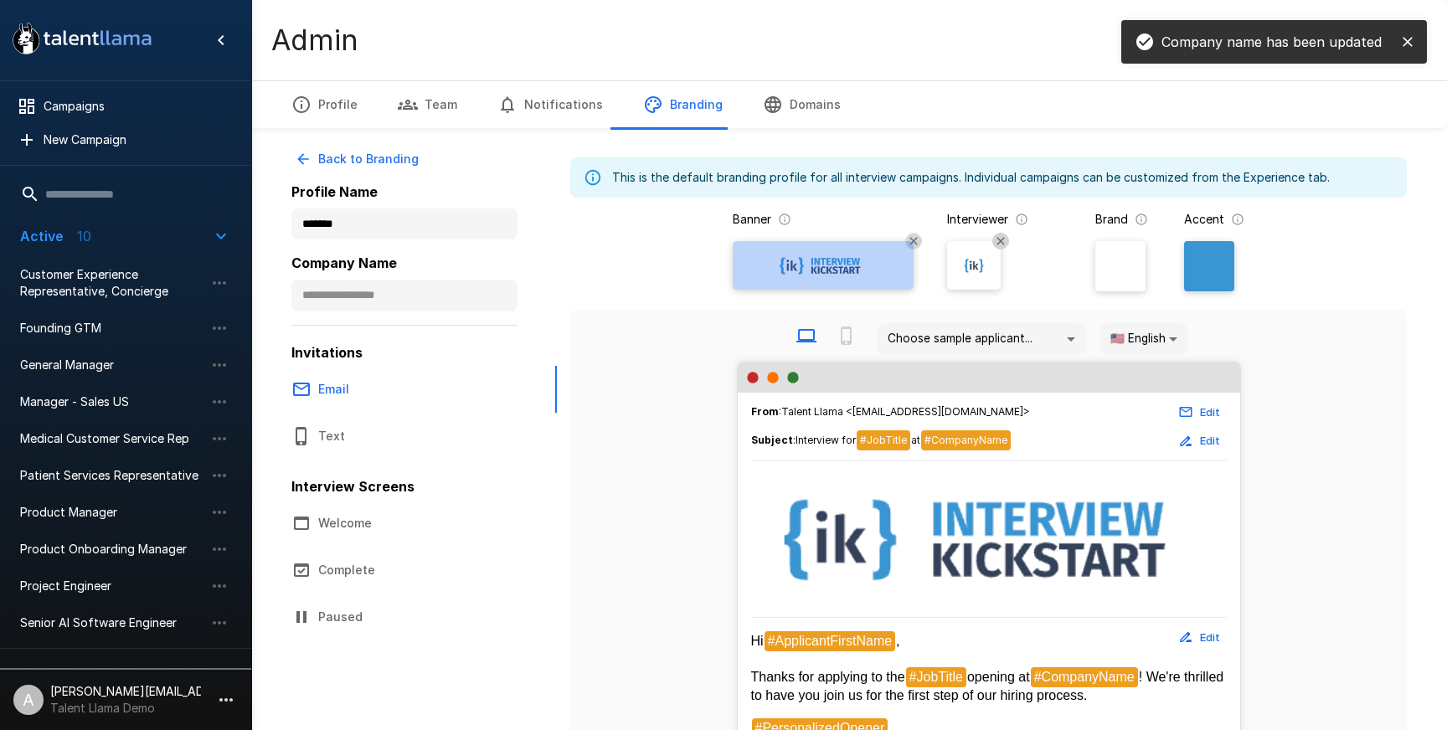
click at [920, 244] on button "Remove Custom Banner" at bounding box center [913, 241] width 17 height 17
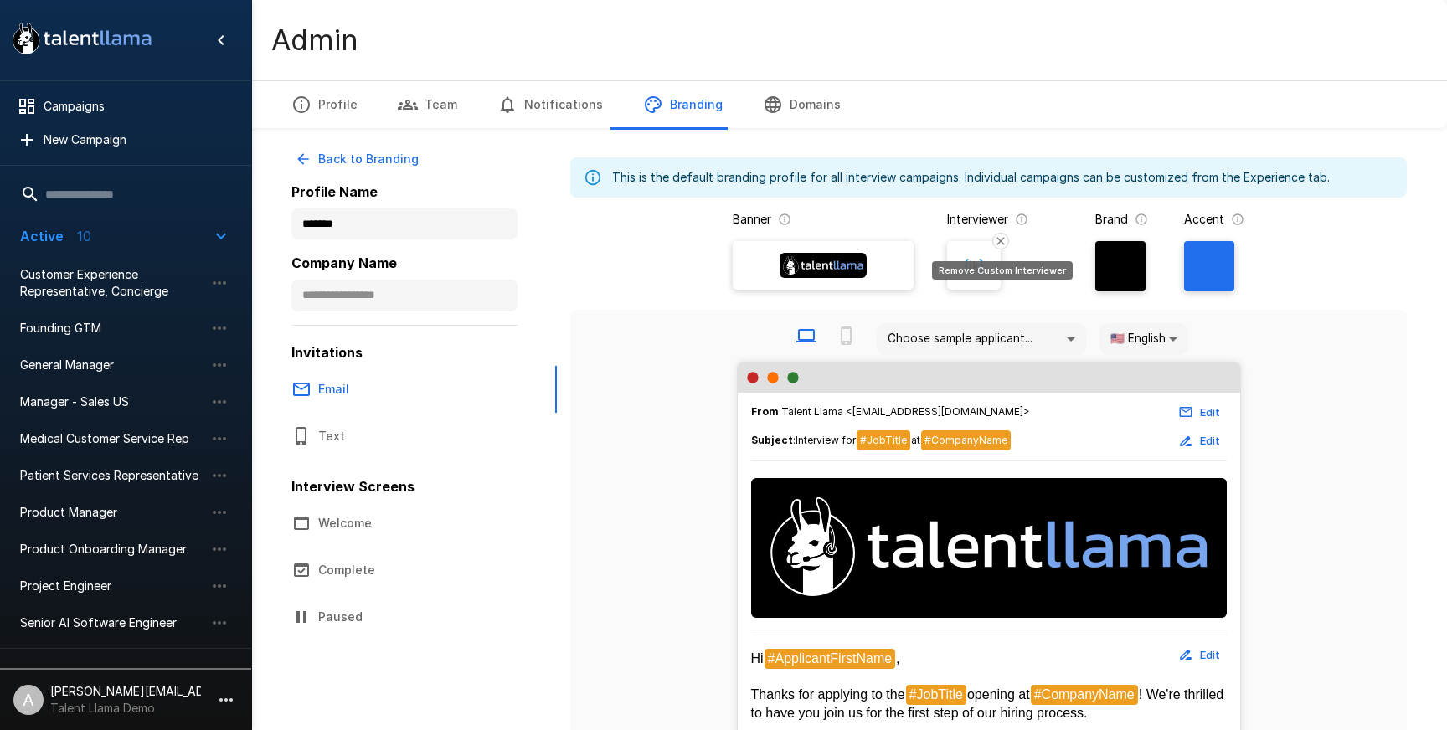
click at [993, 241] on button "Remove Custom Interviewer" at bounding box center [1000, 241] width 17 height 17
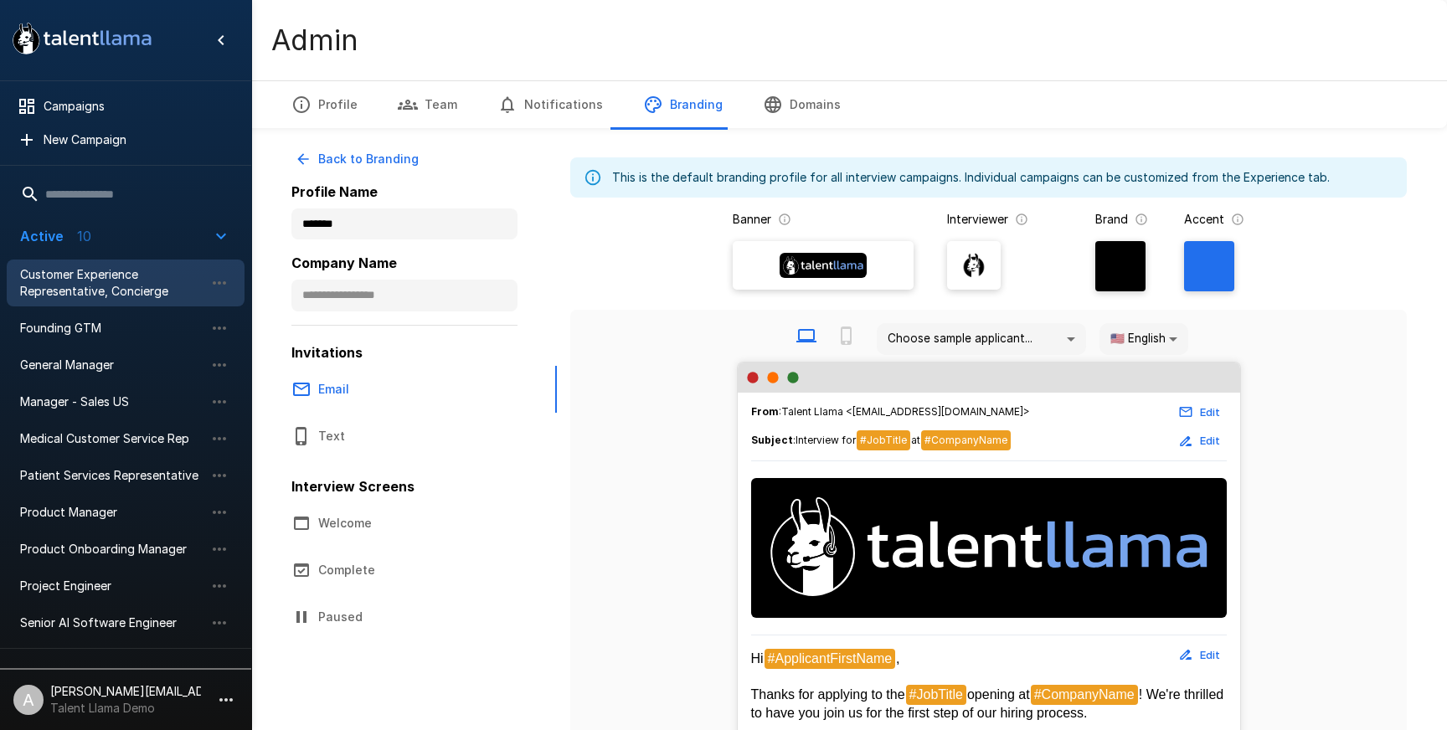
click at [62, 282] on span "Customer Experience Representative, Concierge" at bounding box center [112, 282] width 184 height 33
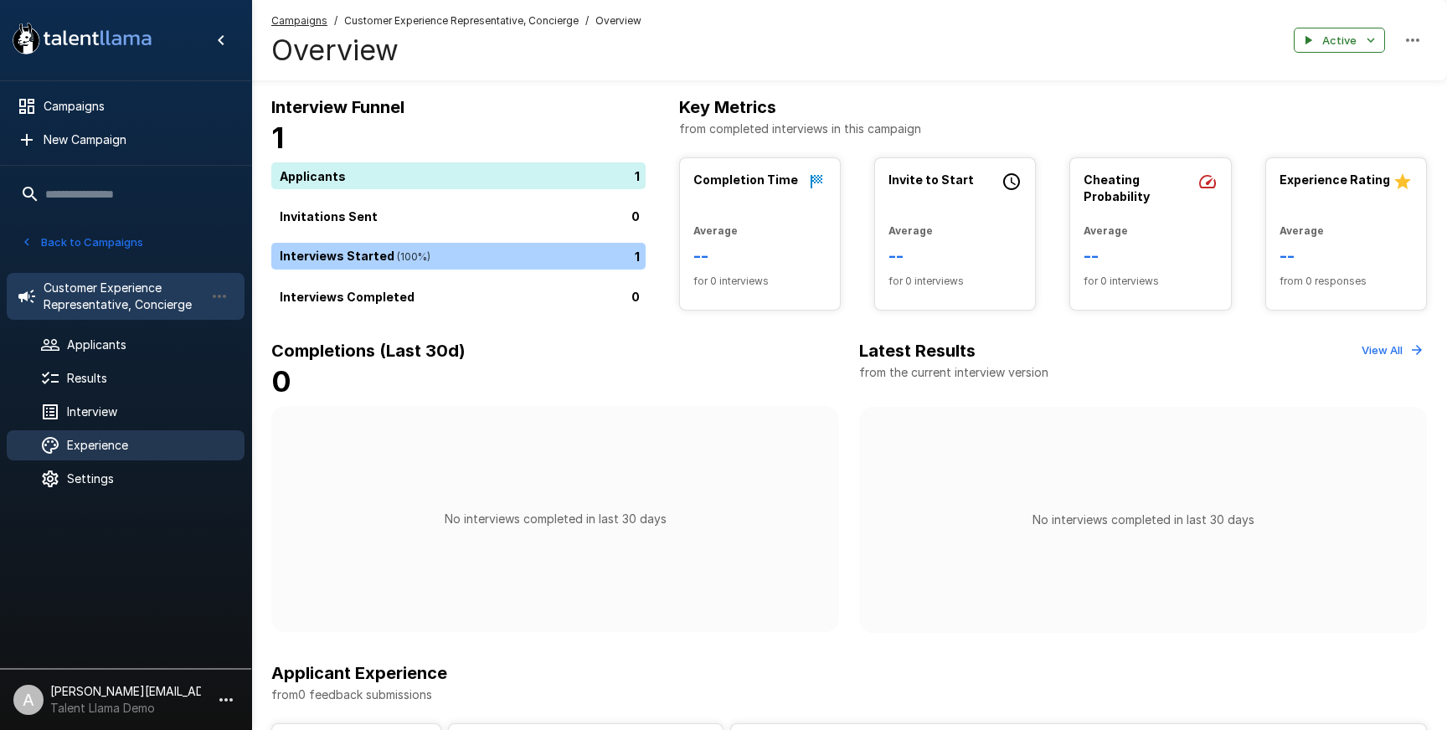
click at [127, 439] on span "Experience" at bounding box center [149, 445] width 164 height 17
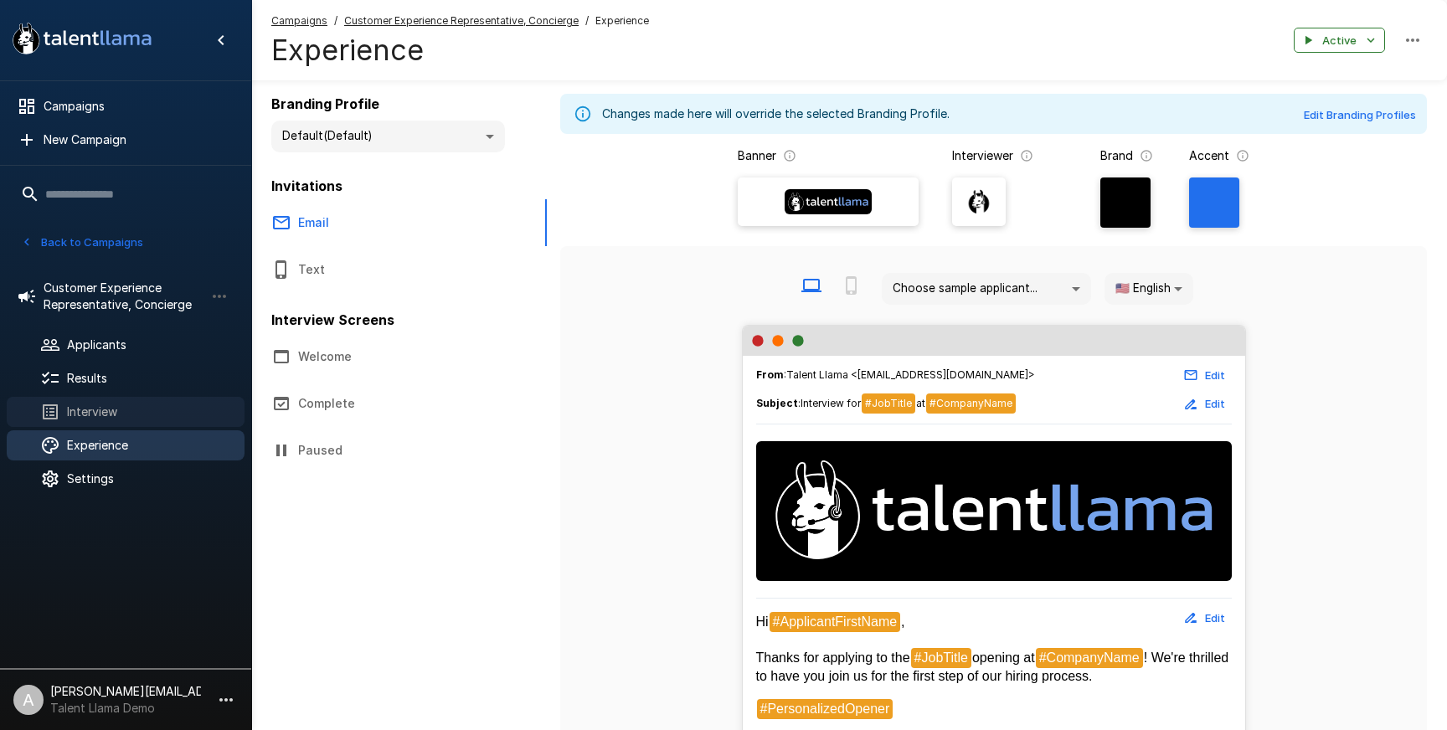
click at [129, 417] on span "Interview" at bounding box center [149, 412] width 164 height 17
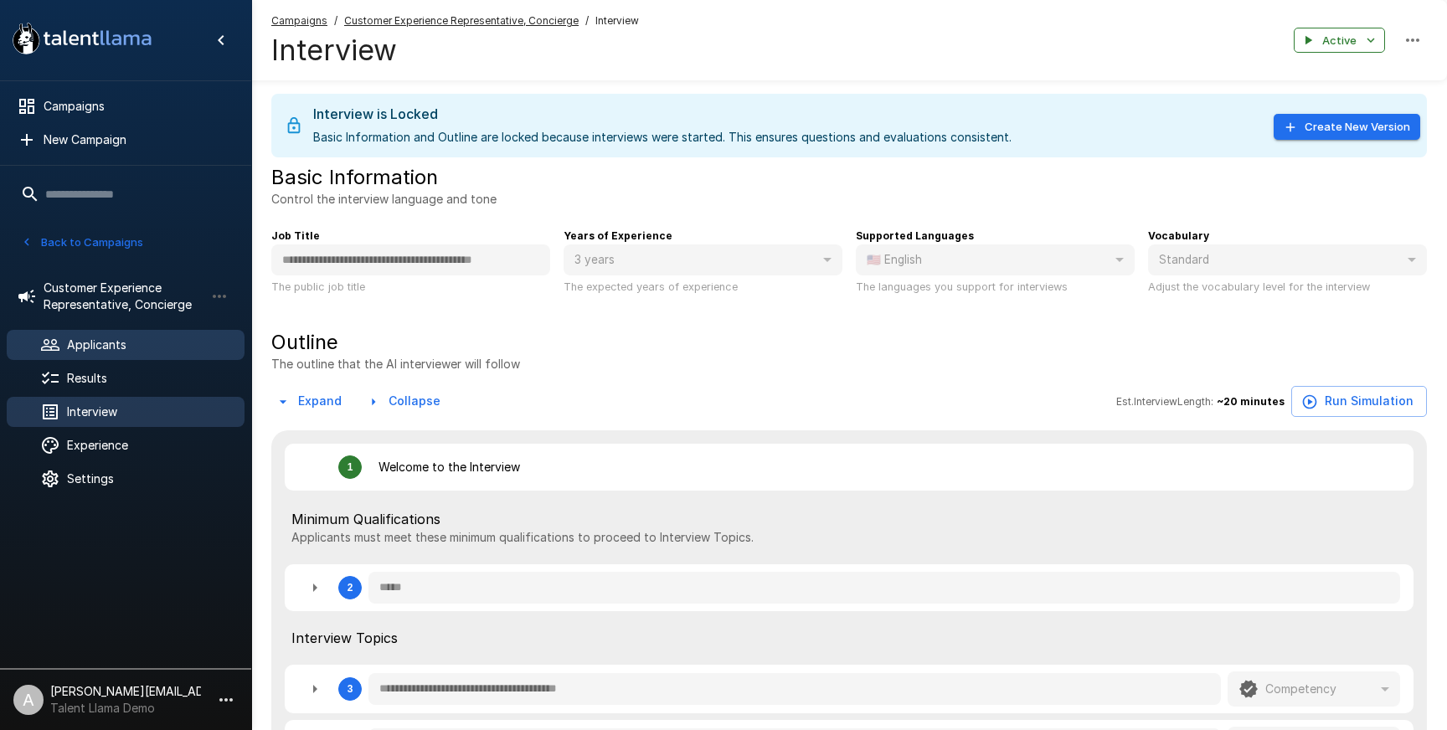
click at [132, 342] on span "Applicants" at bounding box center [149, 345] width 164 height 17
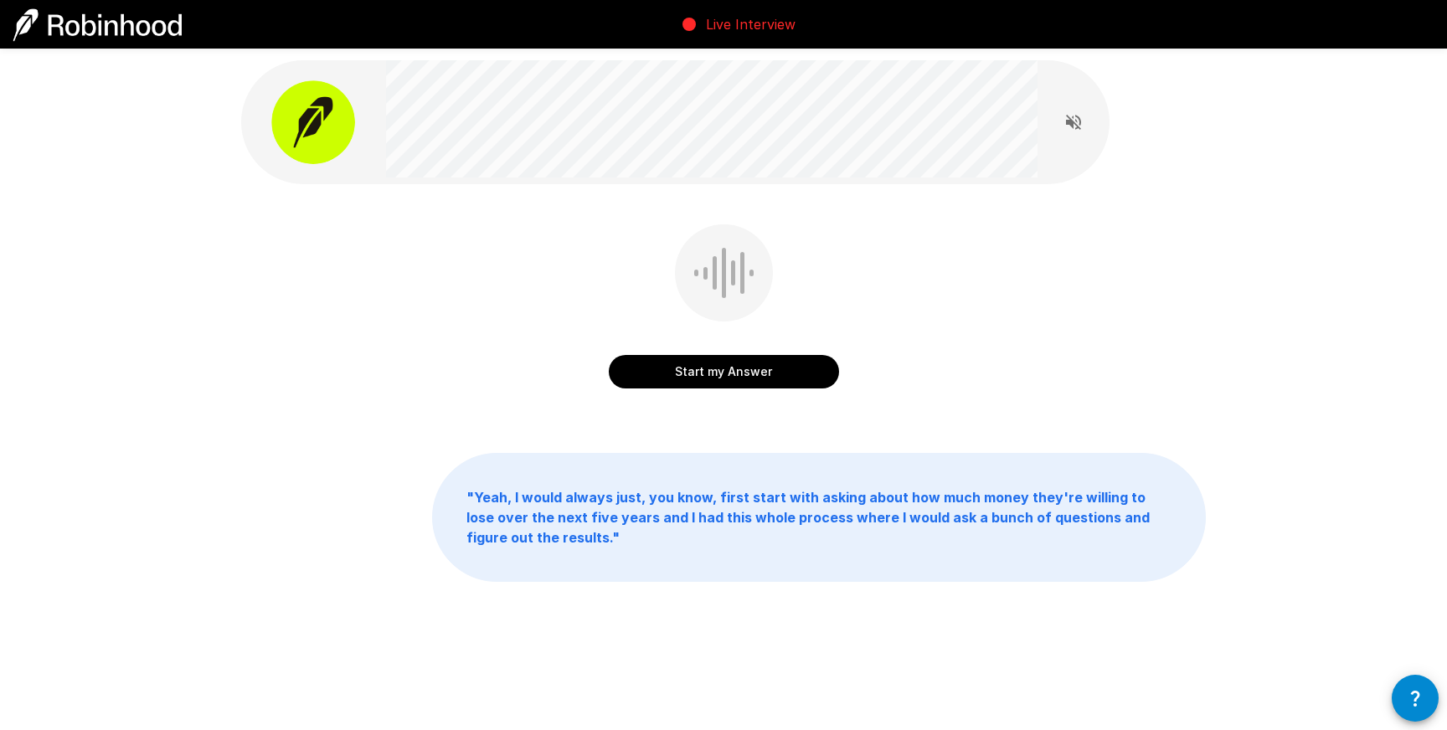
click at [513, 366] on div "Start my Answer" at bounding box center [723, 318] width 965 height 188
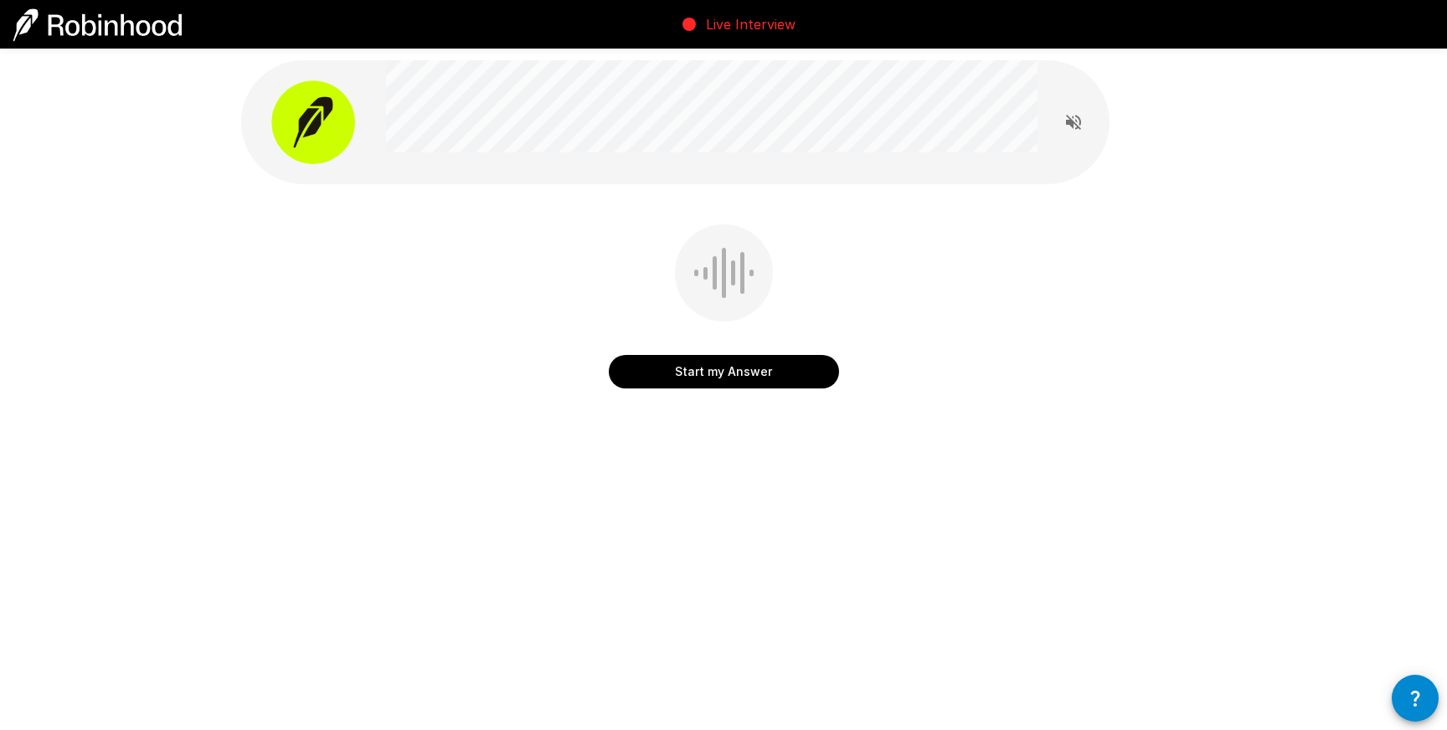
click at [776, 381] on button "Start my Answer" at bounding box center [724, 371] width 230 height 33
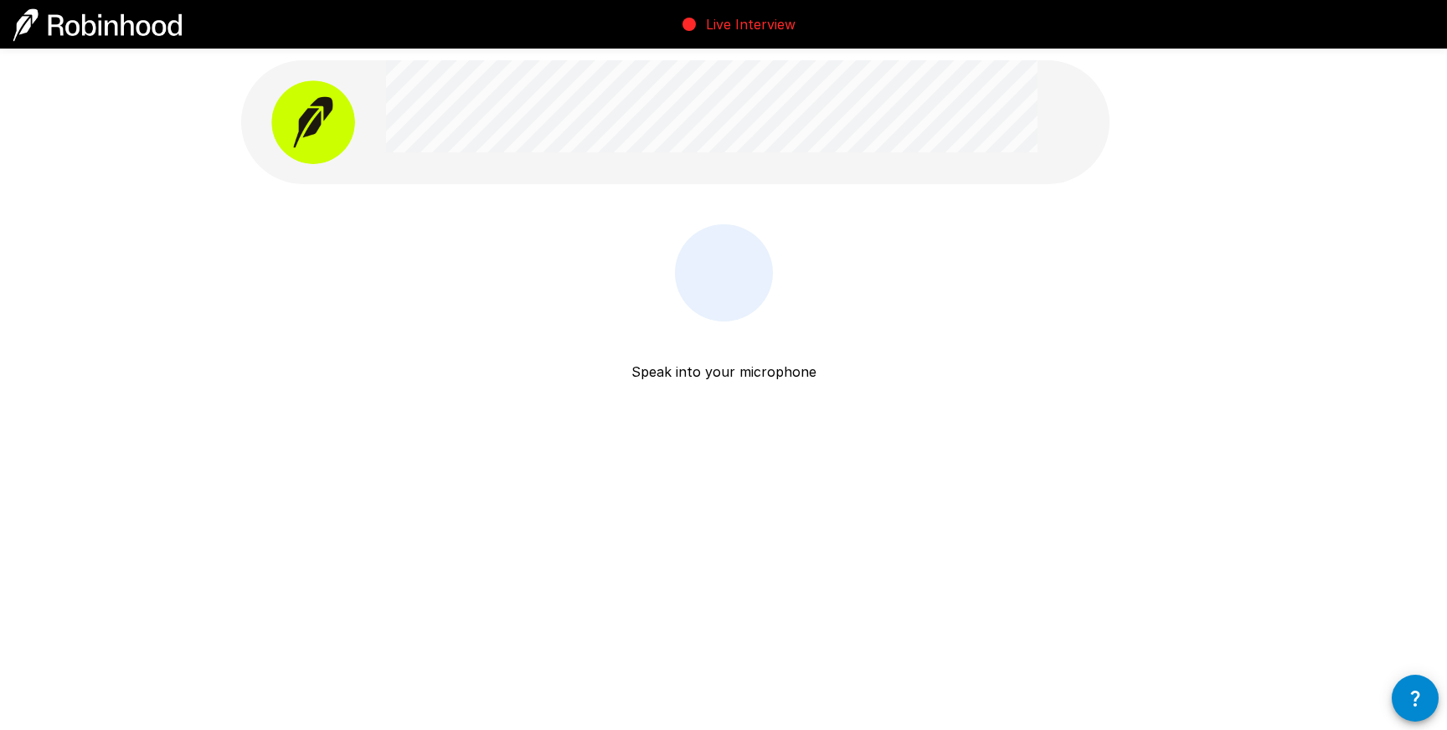
click at [776, 381] on p "Speak into your microphone" at bounding box center [723, 352] width 185 height 60
click at [764, 358] on button "Stop & Submit" at bounding box center [724, 371] width 230 height 33
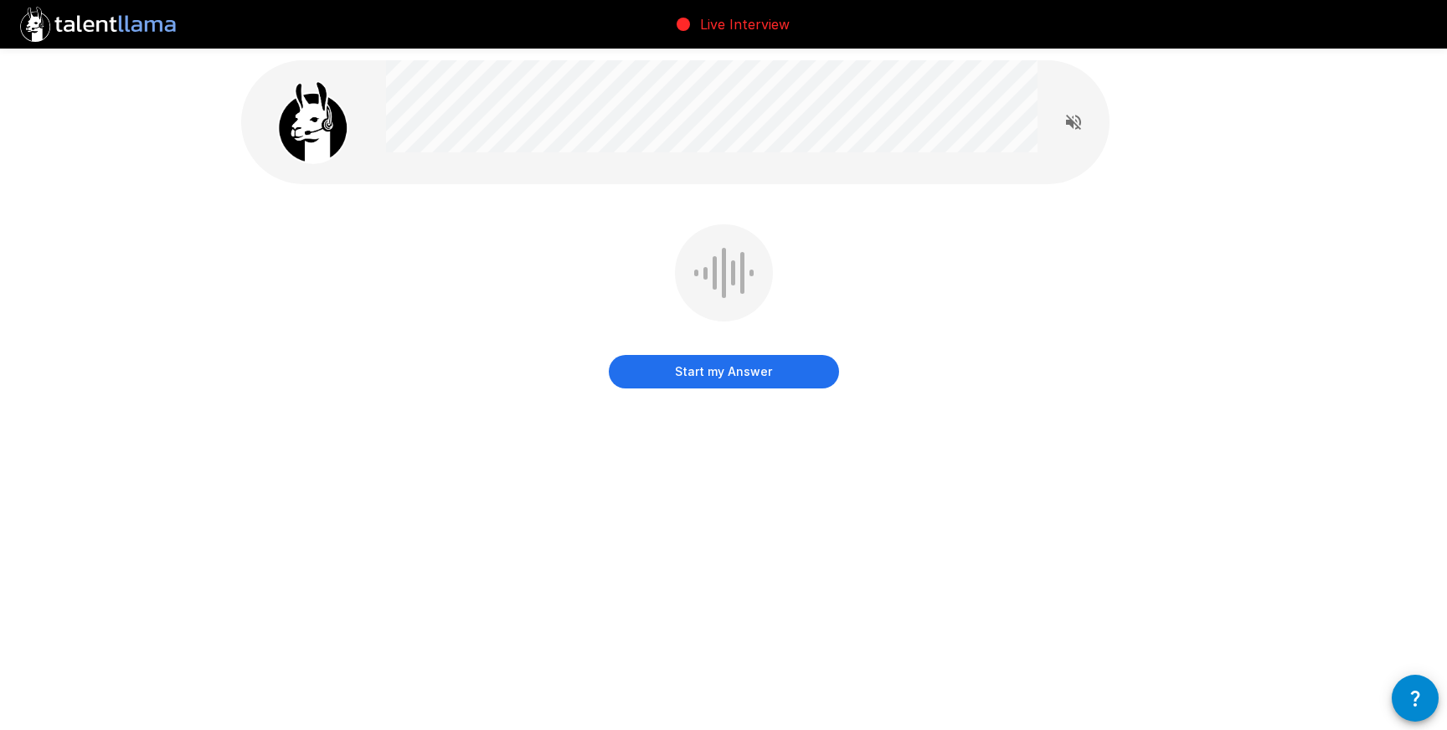
click at [769, 378] on button "Start my Answer" at bounding box center [724, 371] width 230 height 33
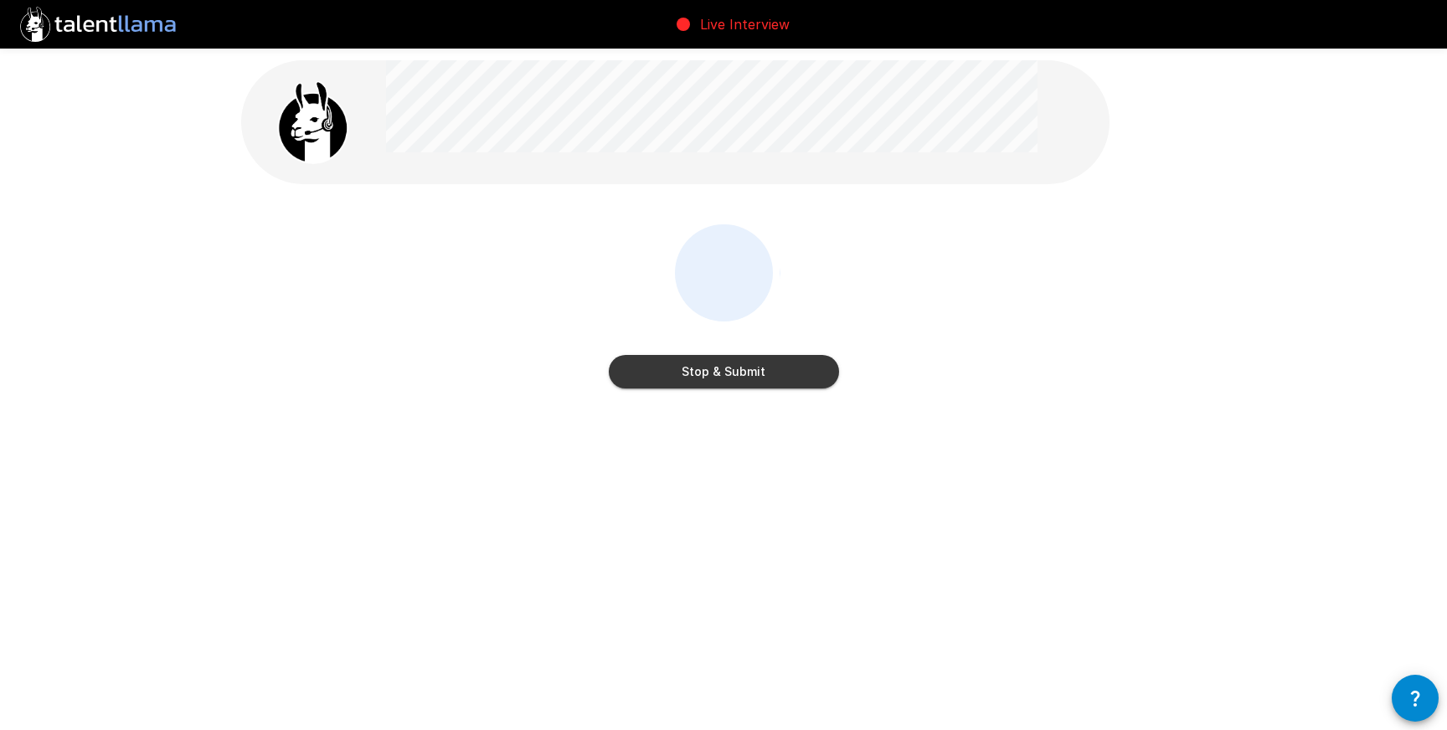
click at [769, 378] on button "Stop & Submit" at bounding box center [724, 371] width 230 height 33
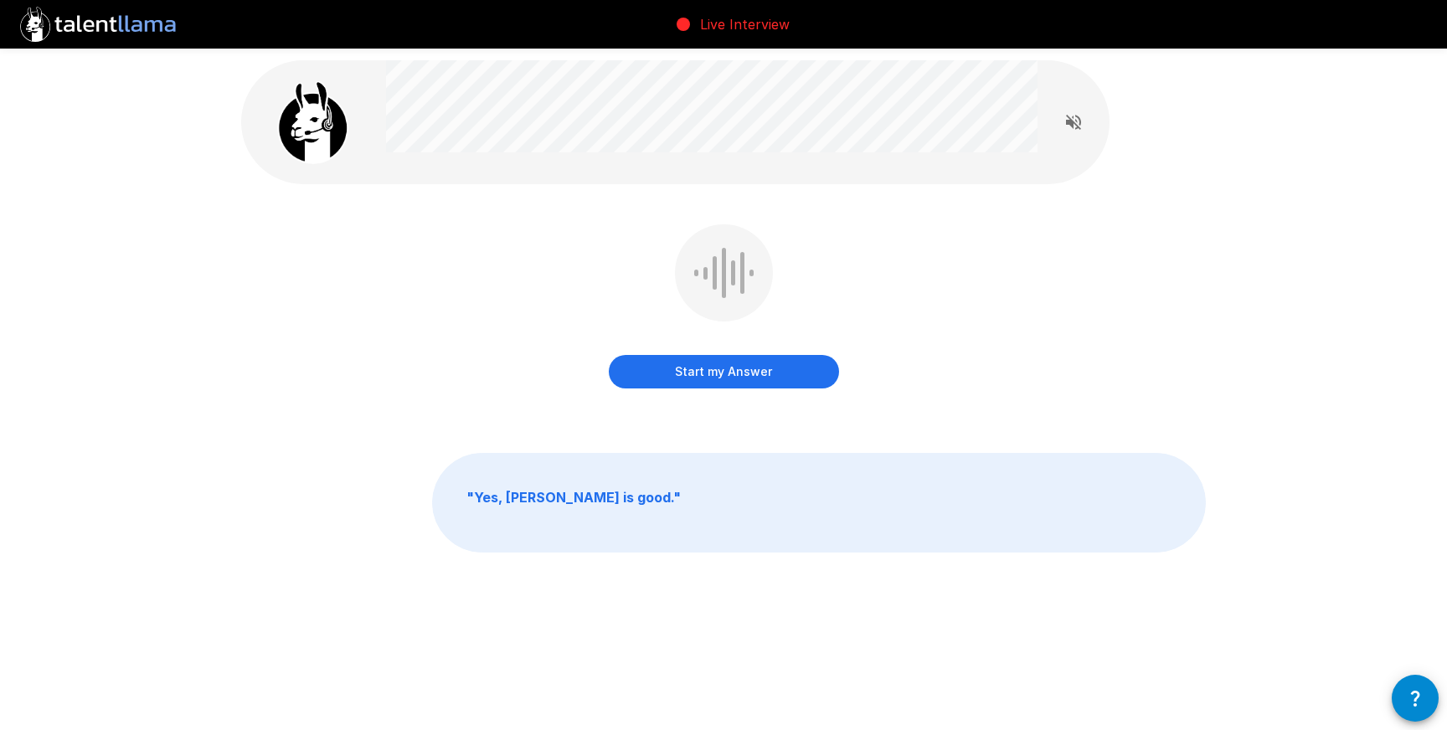
click at [769, 378] on button "Start my Answer" at bounding box center [724, 371] width 230 height 33
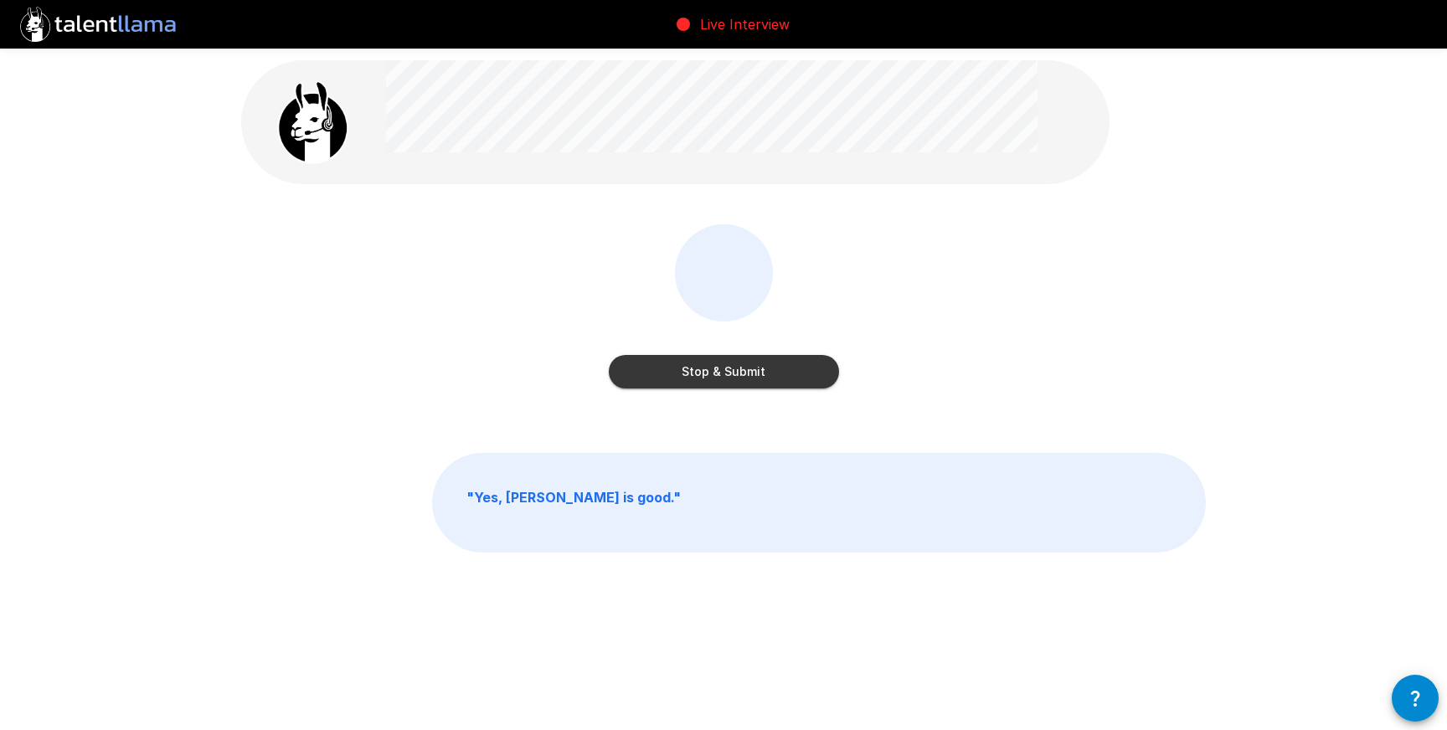
click at [769, 378] on button "Stop & Submit" at bounding box center [724, 371] width 230 height 33
